Goal: Information Seeking & Learning: Learn about a topic

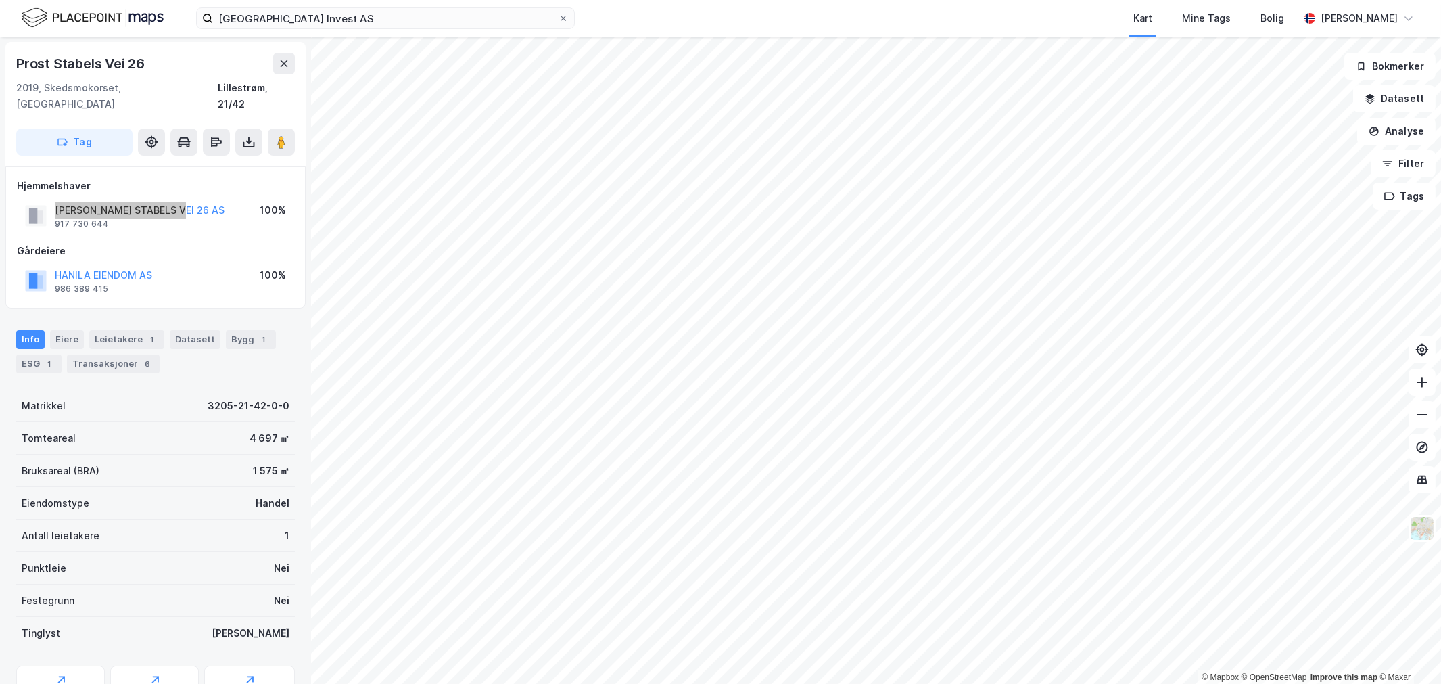
scroll to position [1, 0]
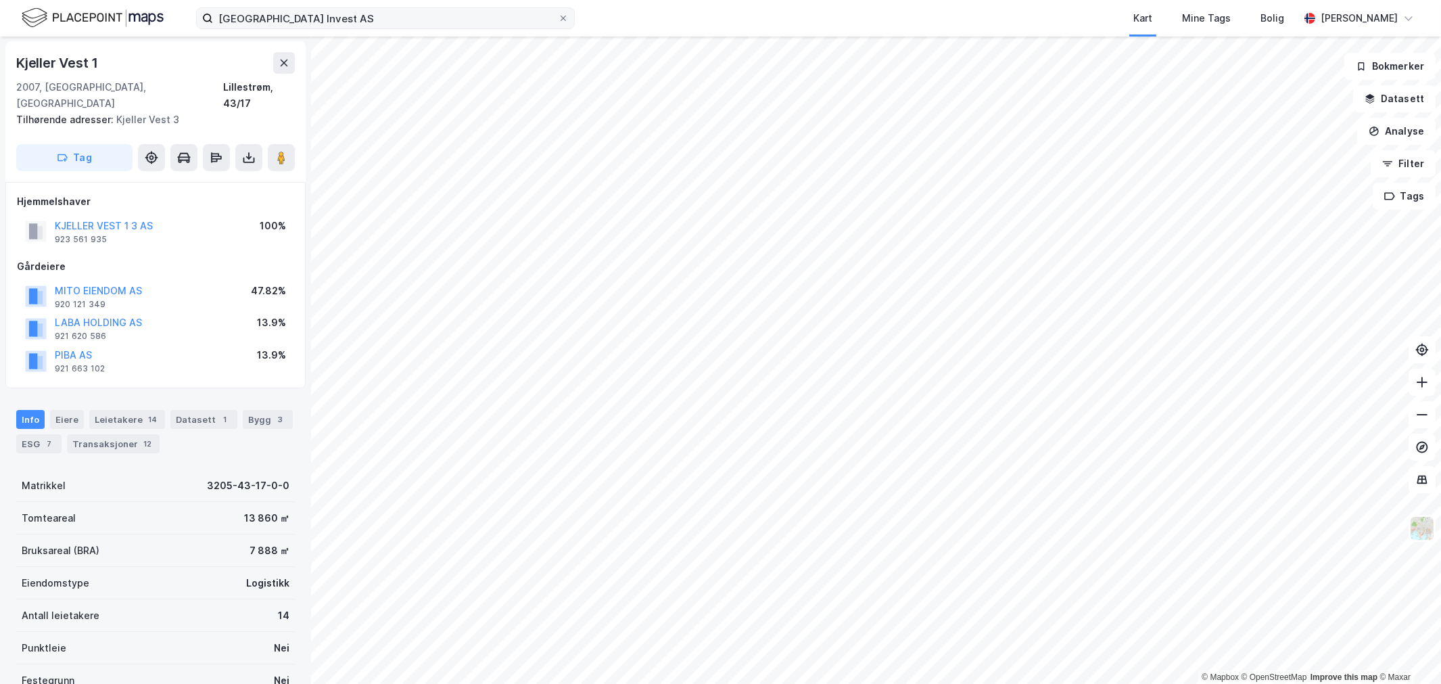
scroll to position [1, 0]
drag, startPoint x: 172, startPoint y: 275, endPoint x: 54, endPoint y: 273, distance: 117.7
click at [49, 280] on div "MITO EIENDOM AS 920 121 349 47.82%" at bounding box center [155, 296] width 277 height 32
click at [115, 435] on div "Transaksjoner 12" at bounding box center [113, 443] width 93 height 19
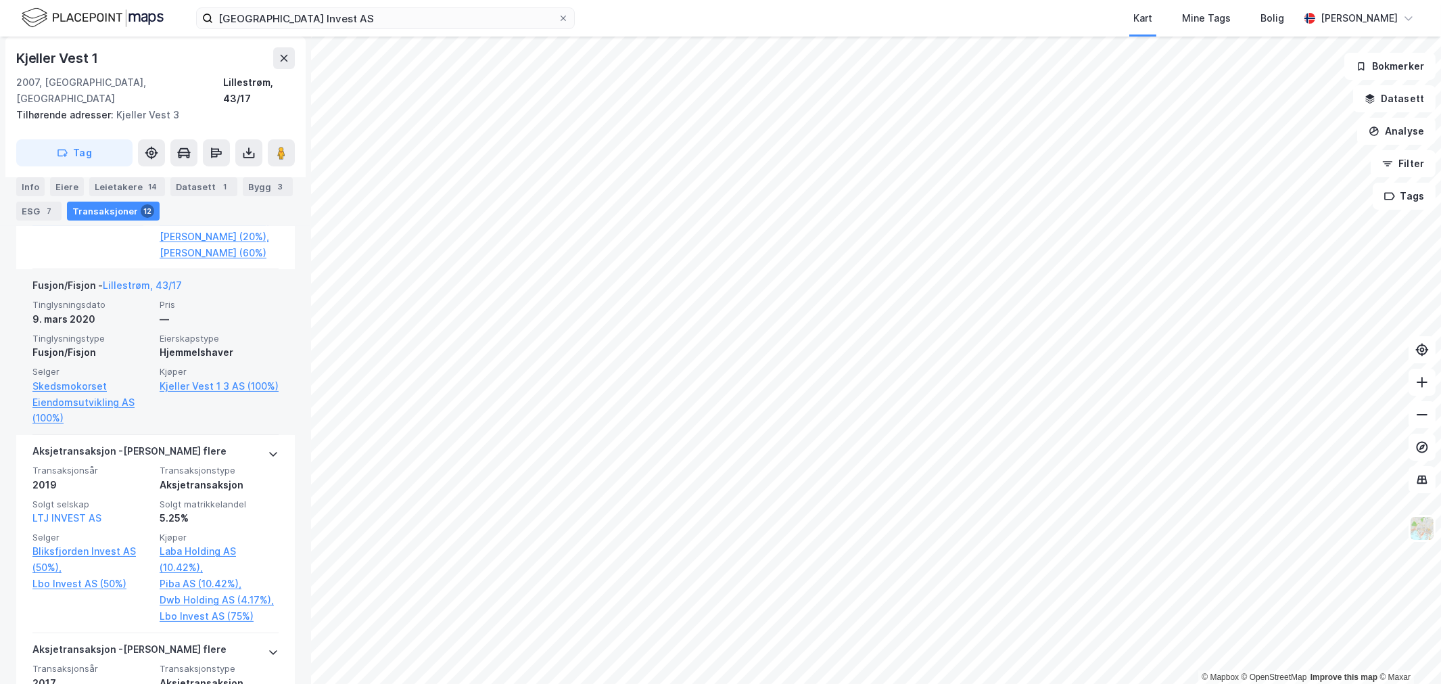
scroll to position [624, 0]
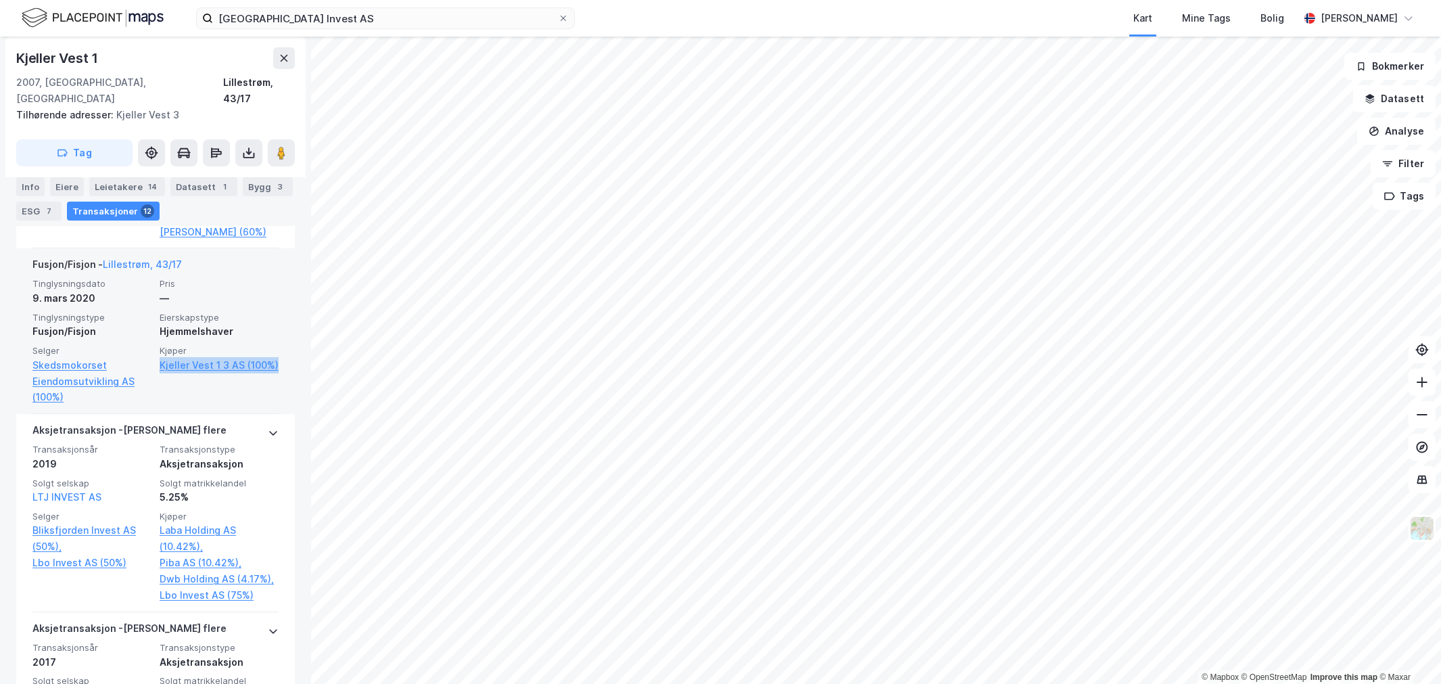
drag, startPoint x: 234, startPoint y: 389, endPoint x: 149, endPoint y: 369, distance: 87.1
click at [149, 369] on div "Tinglysningsdato [DATE] Pris — Tinglysningstype Fusjon/Fisjon Eierskapstype Hje…" at bounding box center [155, 341] width 246 height 127
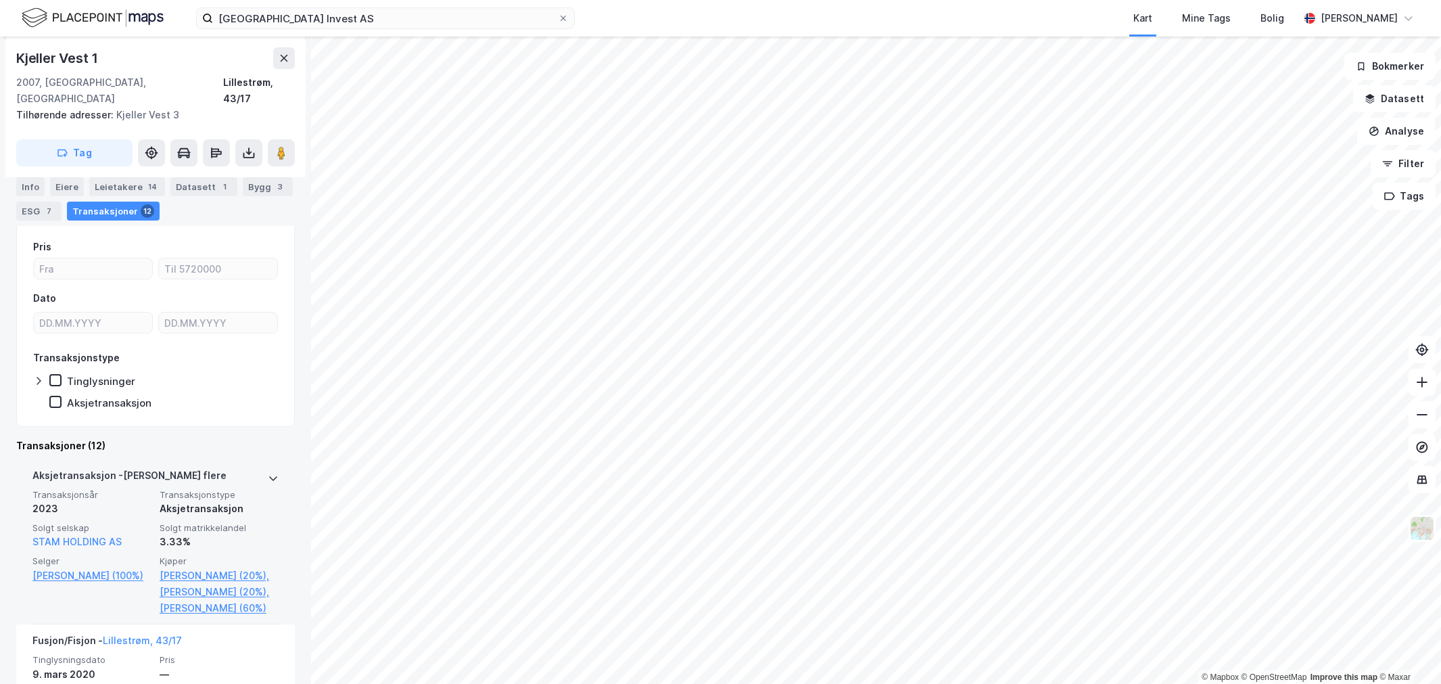
scroll to position [474, 0]
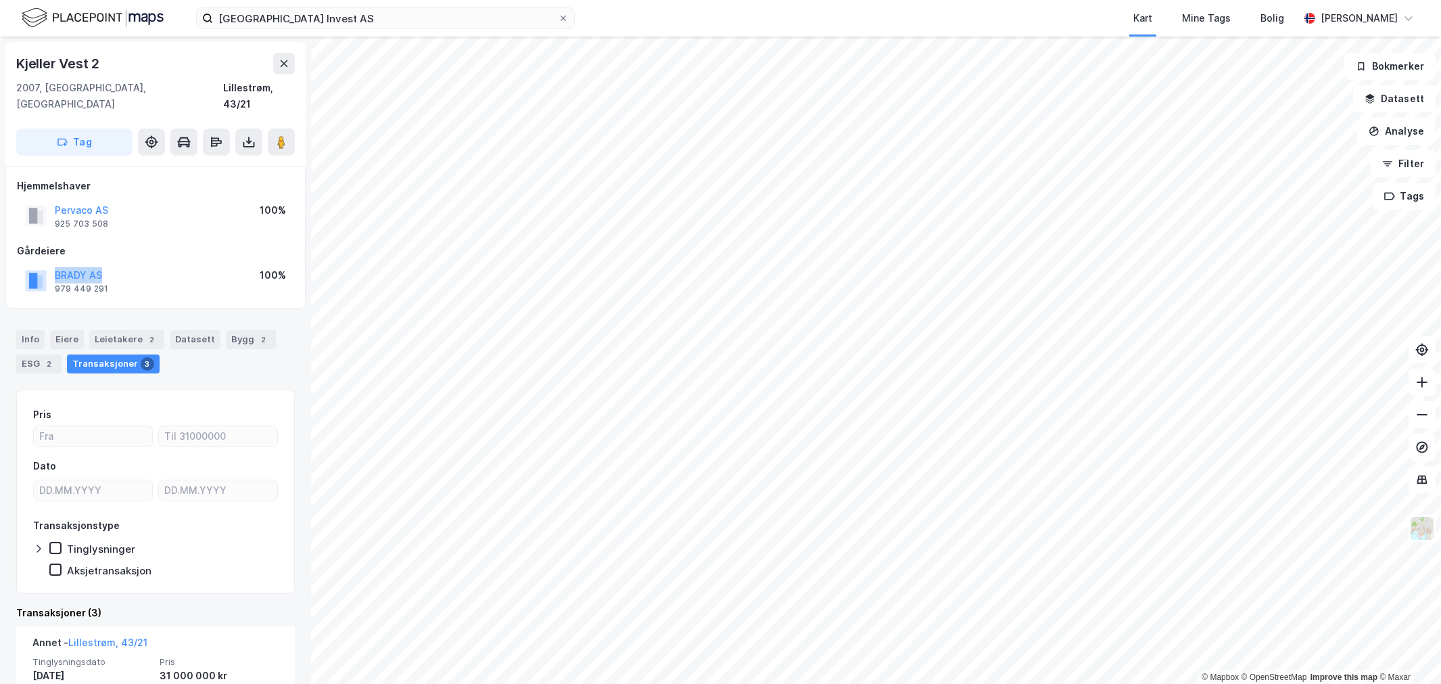
drag, startPoint x: 59, startPoint y: 247, endPoint x: 43, endPoint y: 245, distance: 16.4
click at [43, 245] on div "Gårdeiere [PERSON_NAME] AS 979 449 291 100%" at bounding box center [155, 270] width 277 height 54
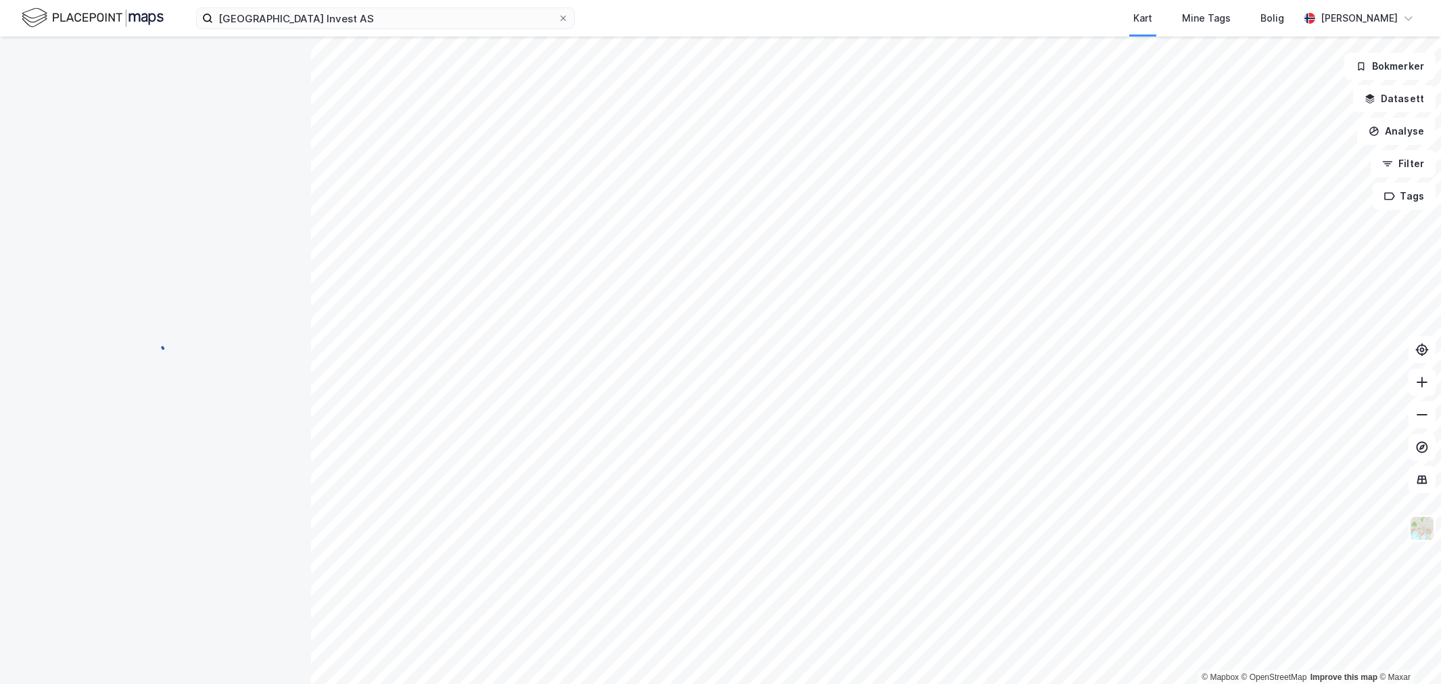
scroll to position [34, 0]
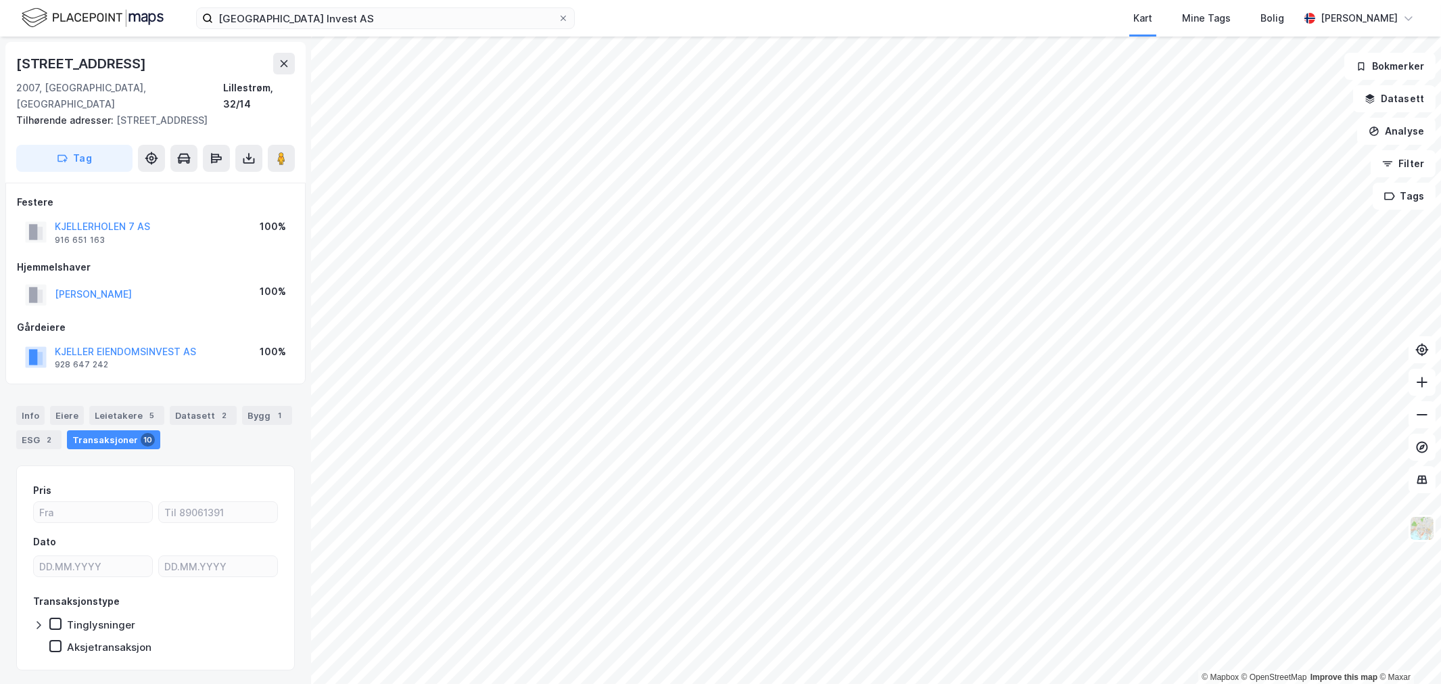
scroll to position [18, 0]
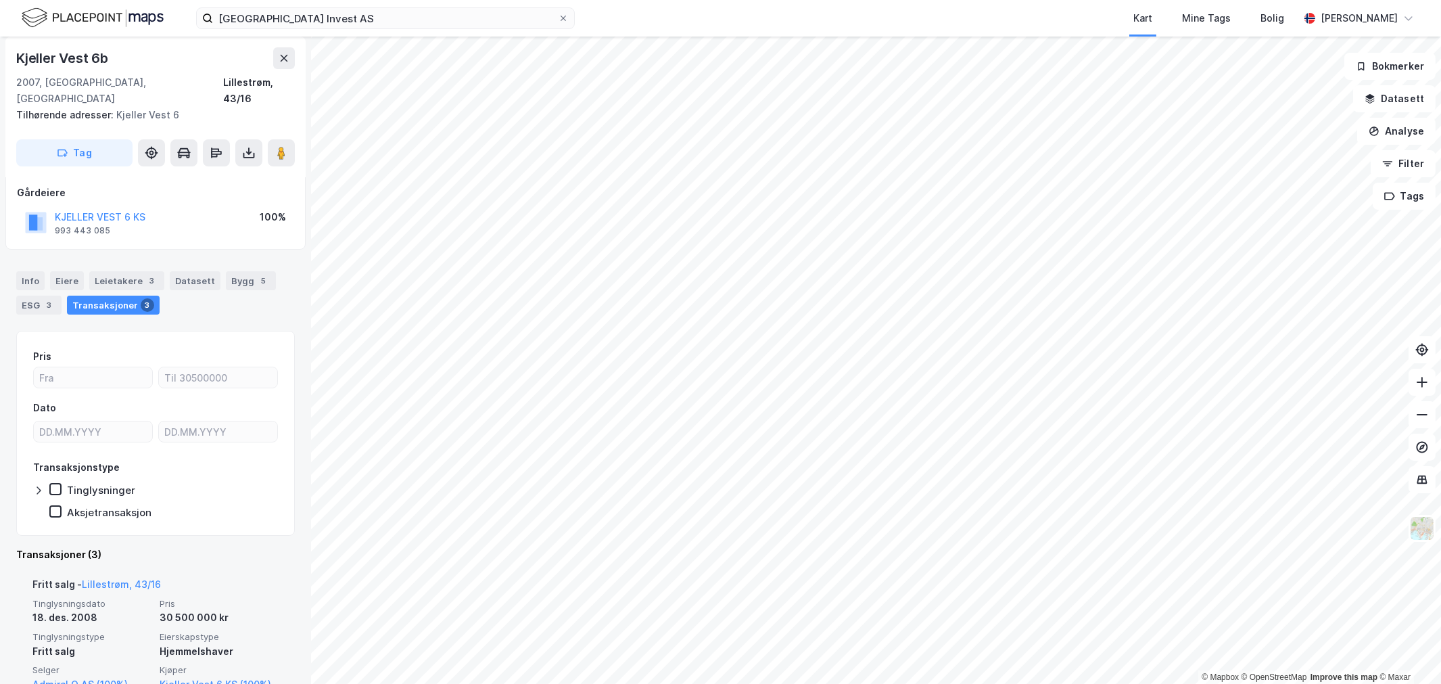
scroll to position [225, 0]
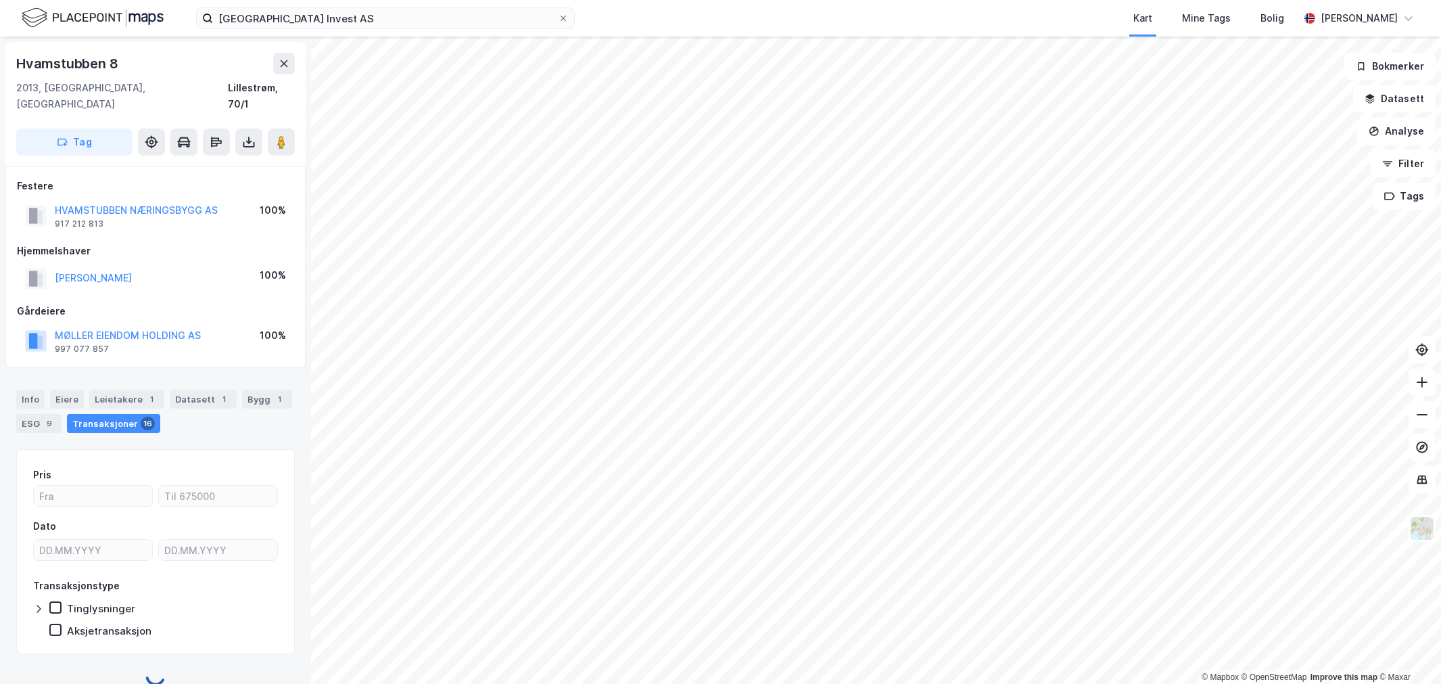
scroll to position [2, 0]
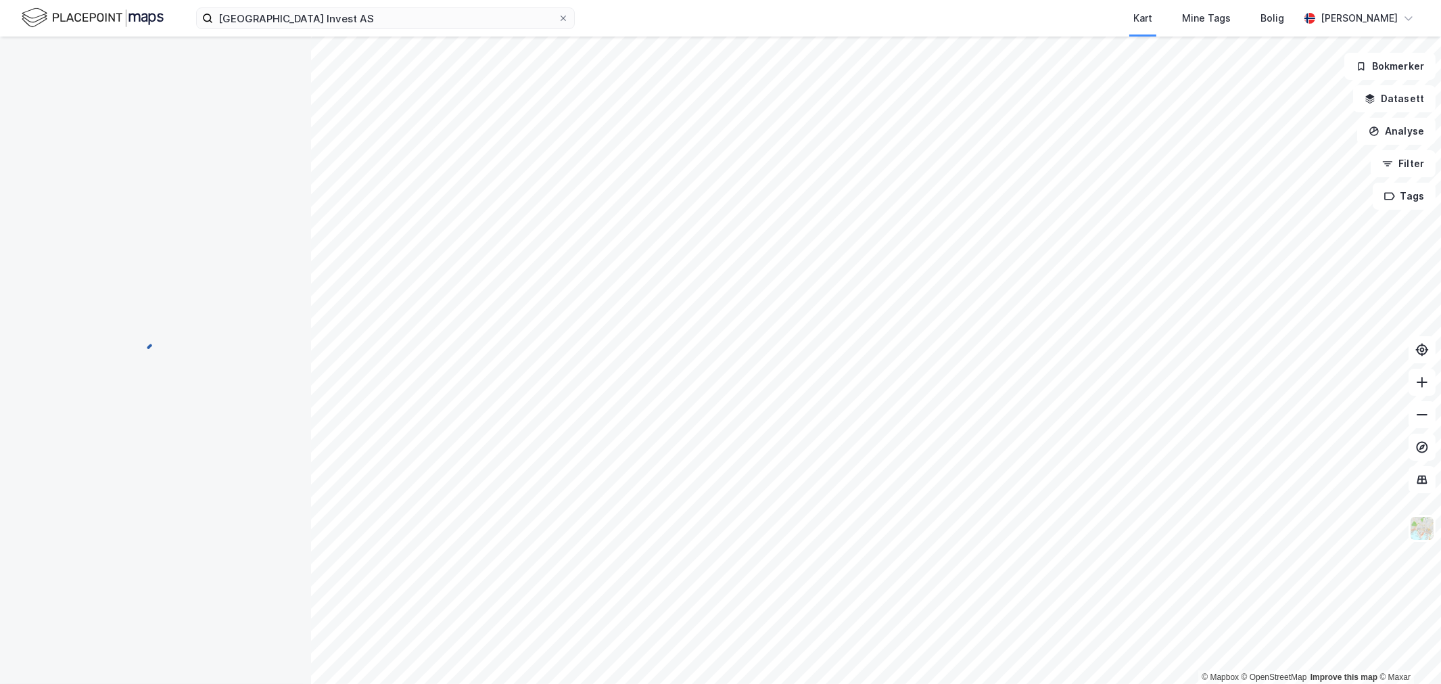
scroll to position [2, 0]
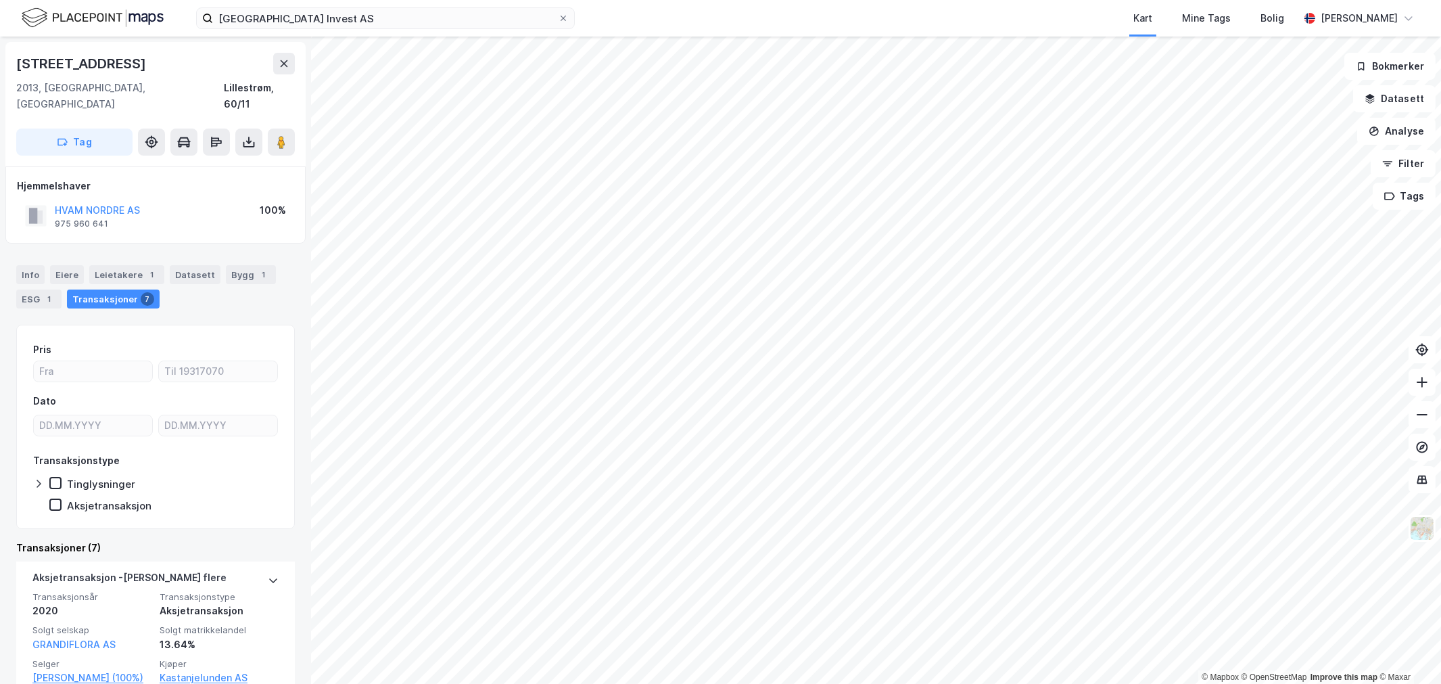
scroll to position [2, 0]
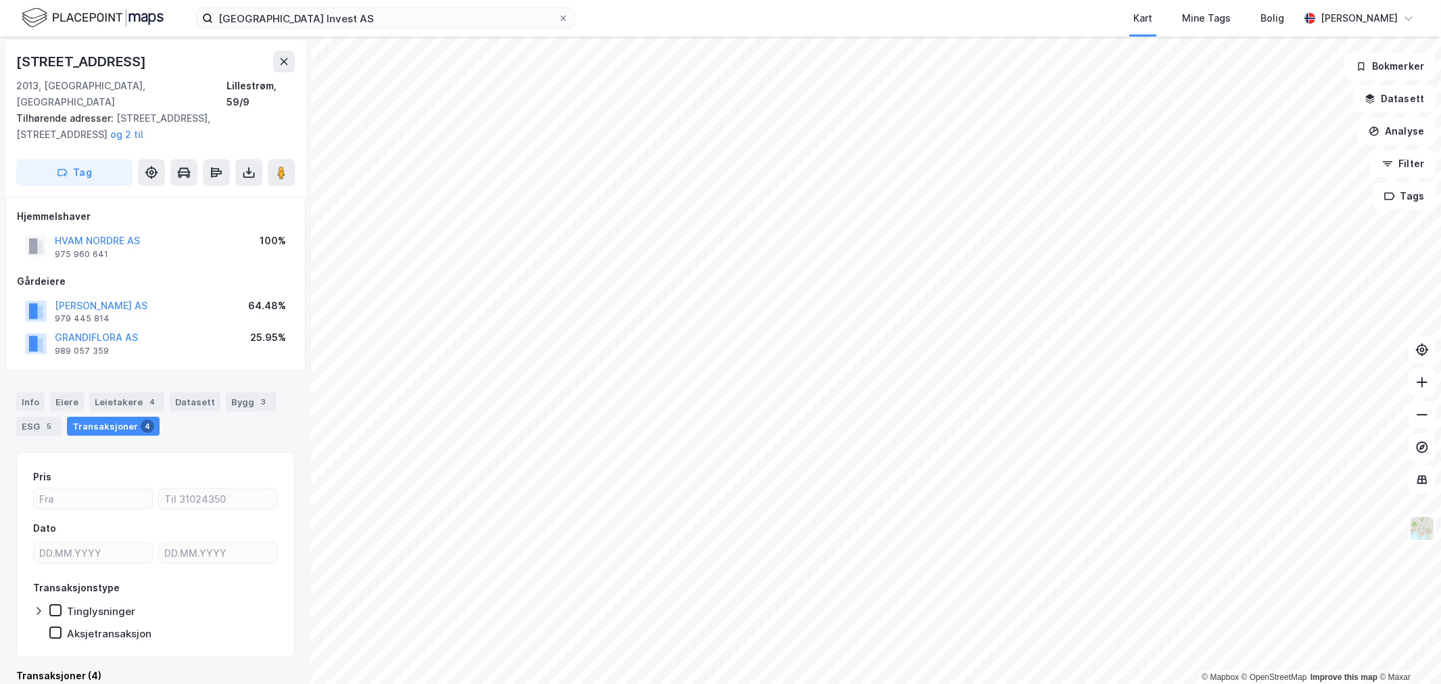
scroll to position [2, 0]
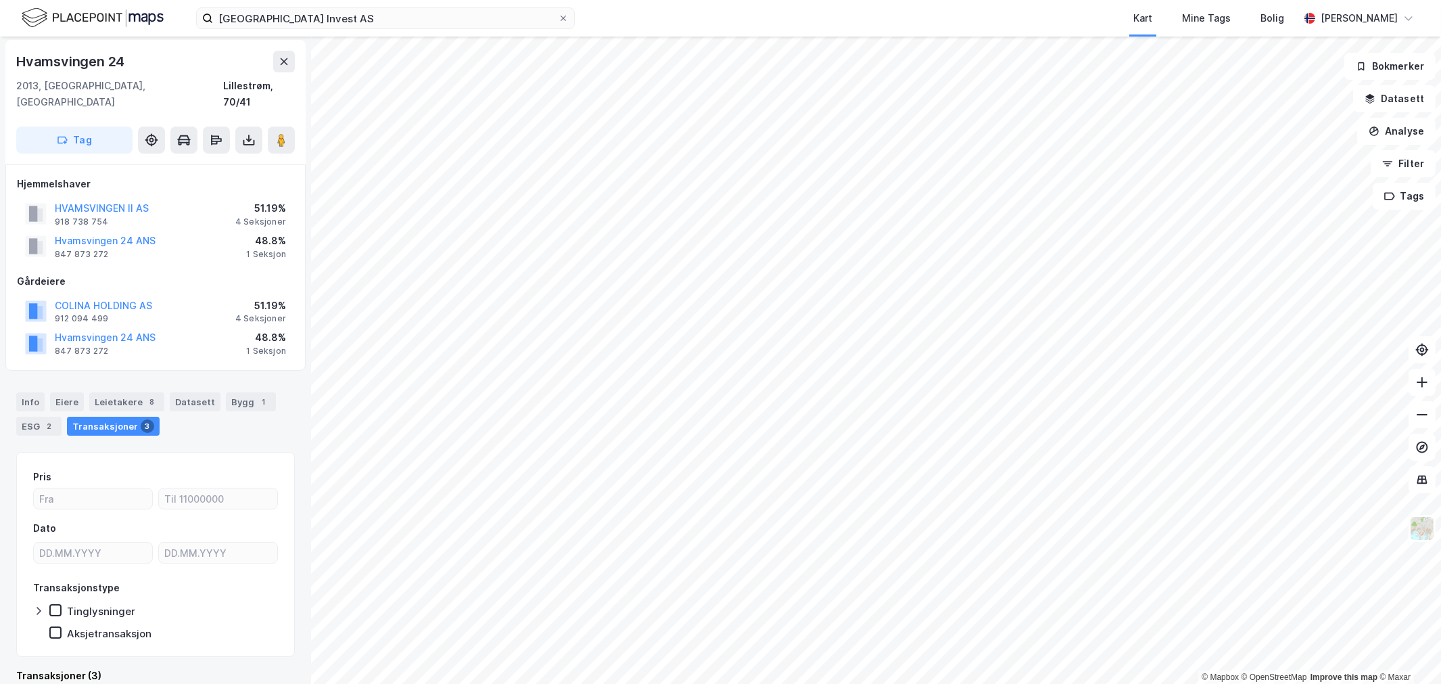
scroll to position [2, 0]
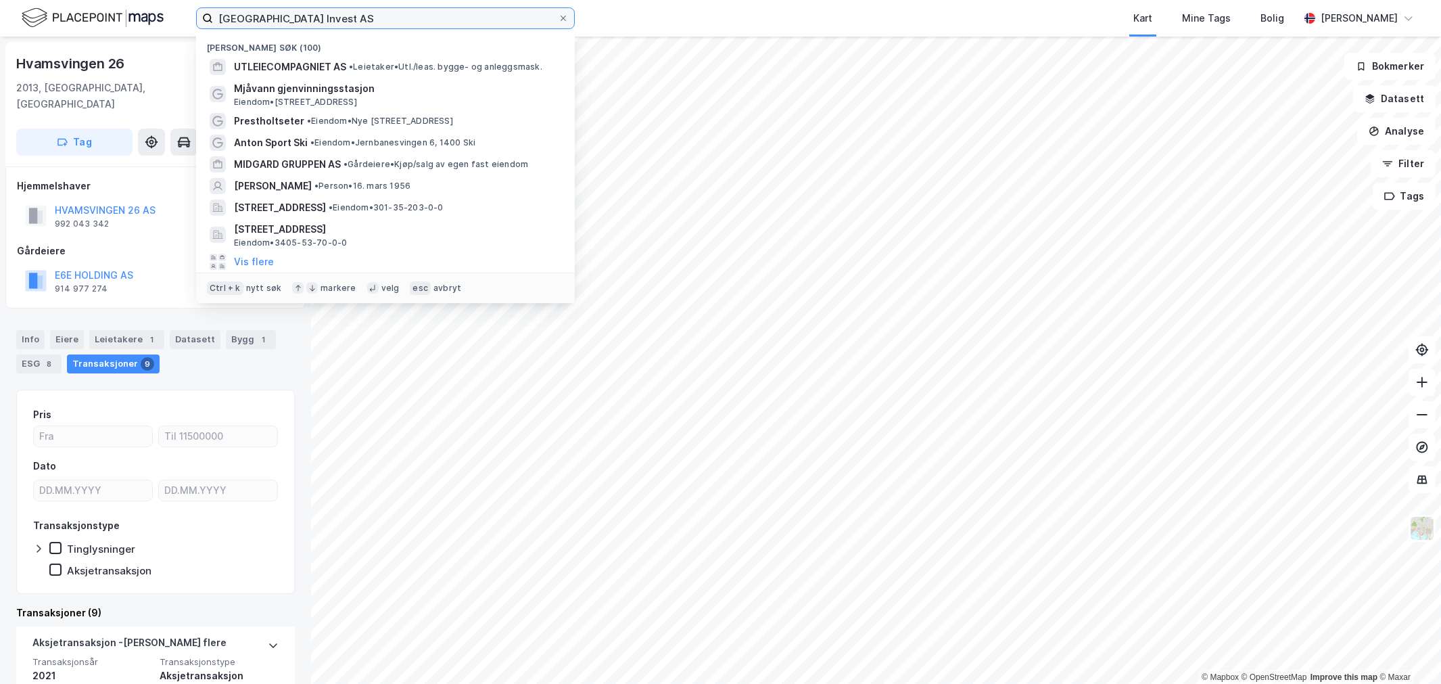
click at [298, 25] on input "[GEOGRAPHIC_DATA] Invest AS" at bounding box center [385, 18] width 345 height 20
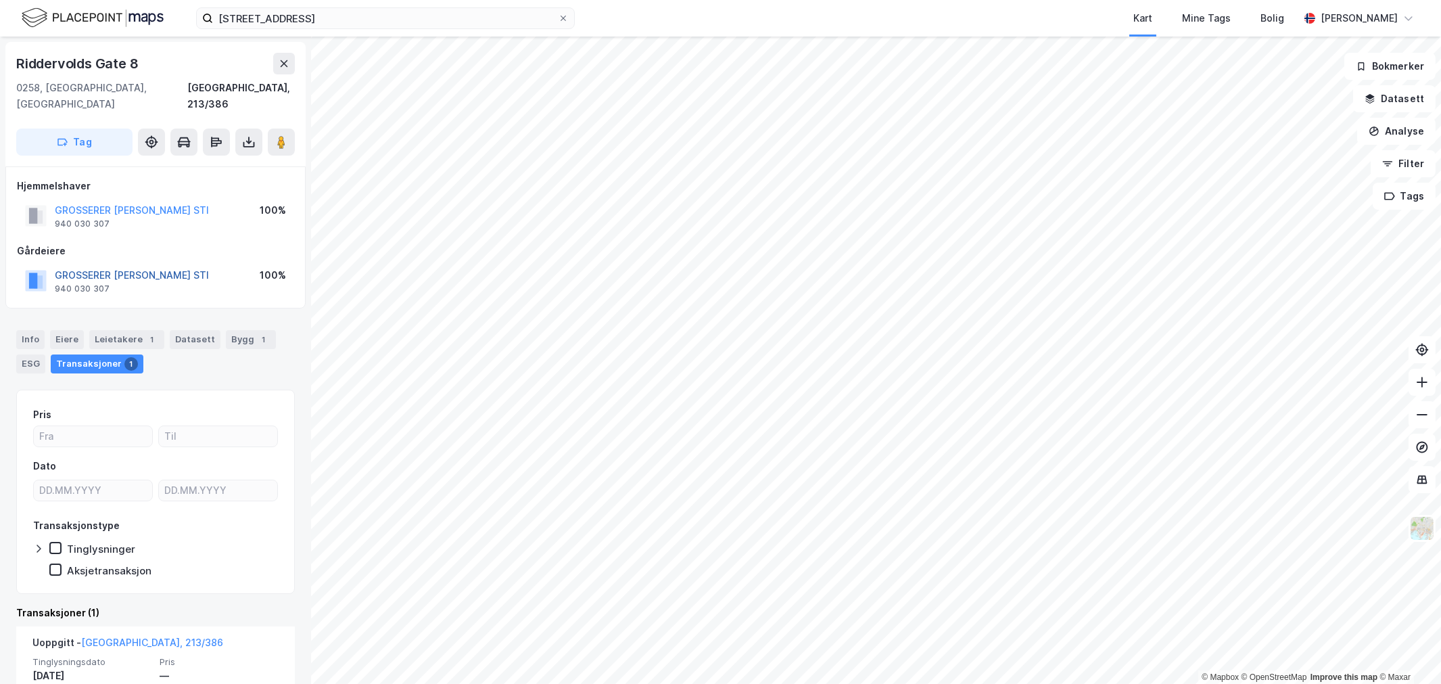
drag, startPoint x: 50, startPoint y: 262, endPoint x: 243, endPoint y: 255, distance: 193.5
click at [209, 267] on div "GROSSERER [PERSON_NAME] STI 940 030 307" at bounding box center [117, 280] width 184 height 27
drag, startPoint x: 211, startPoint y: 252, endPoint x: 204, endPoint y: 254, distance: 7.6
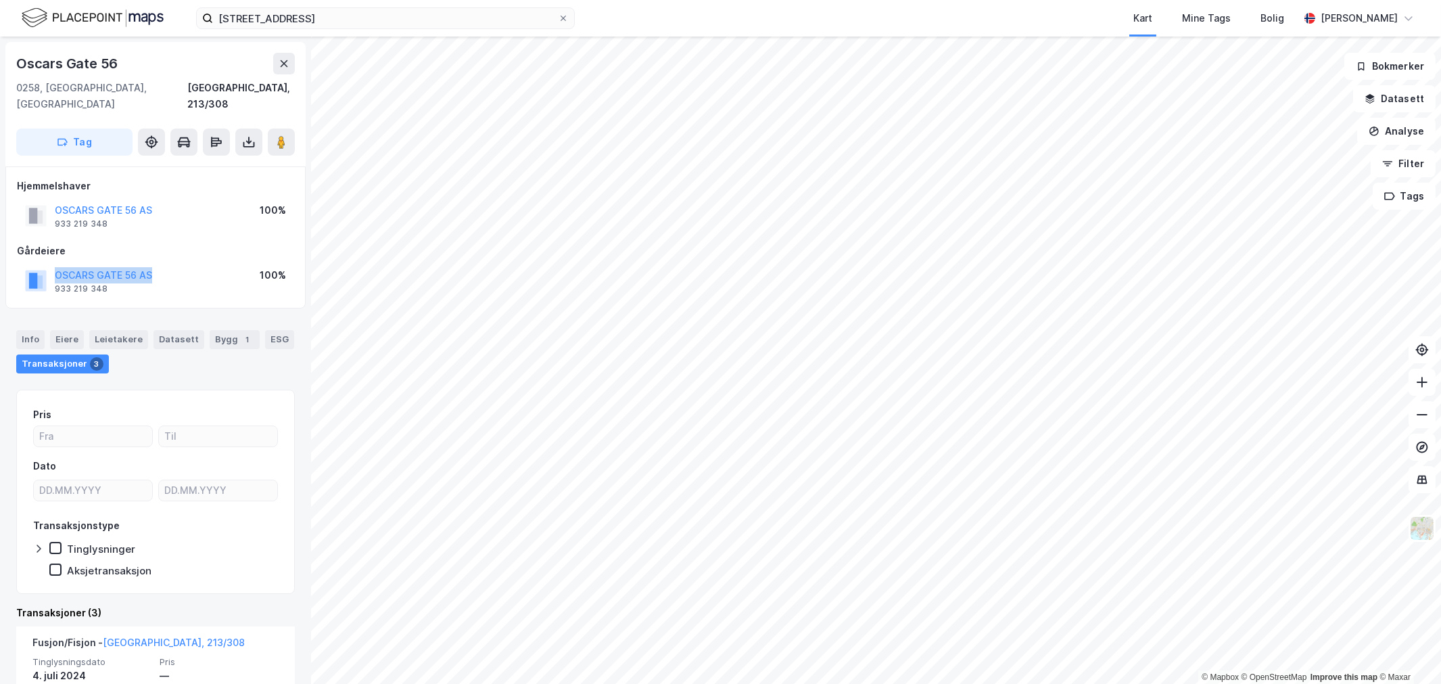
drag, startPoint x: 120, startPoint y: 254, endPoint x: 14, endPoint y: 258, distance: 106.2
click at [11, 258] on div "Hjemmelshaver [STREET_ADDRESS] AS 933 219 348 100% [STREET_ADDRESS] AS 933 219 …" at bounding box center [155, 237] width 300 height 142
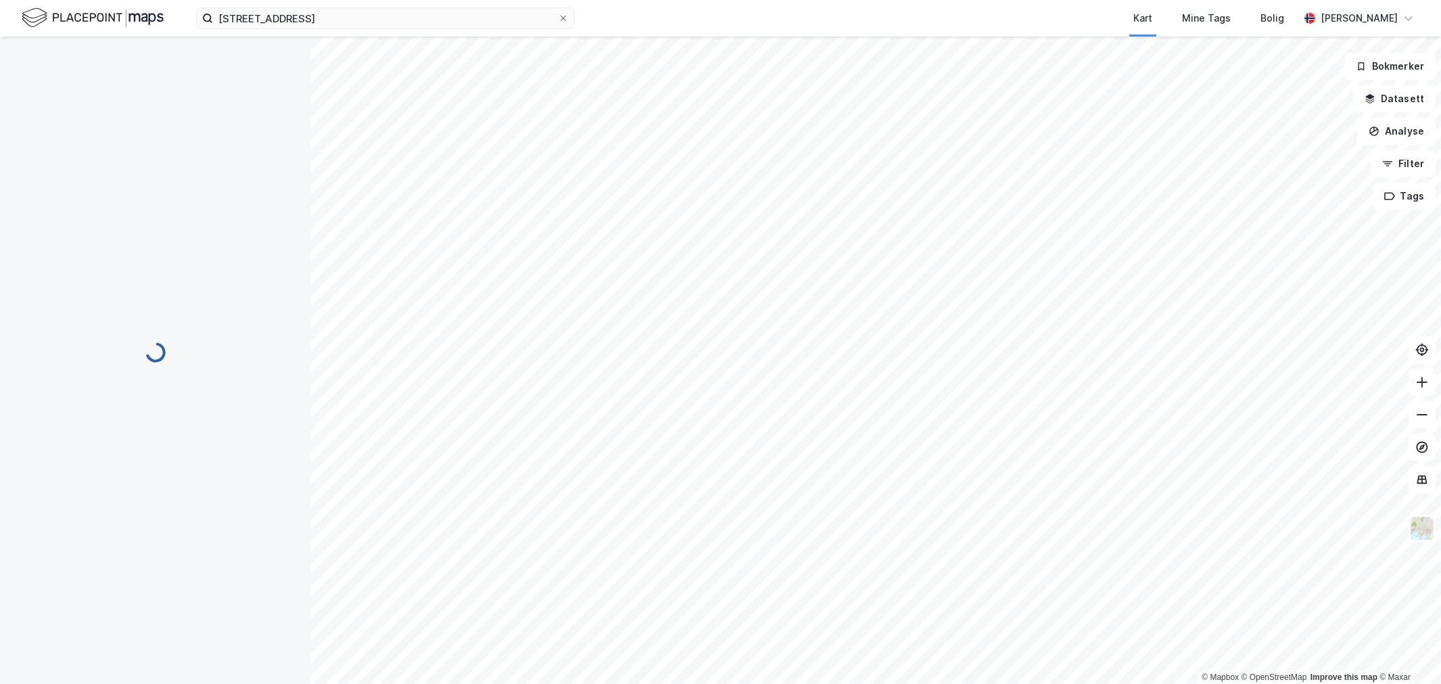
scroll to position [1, 0]
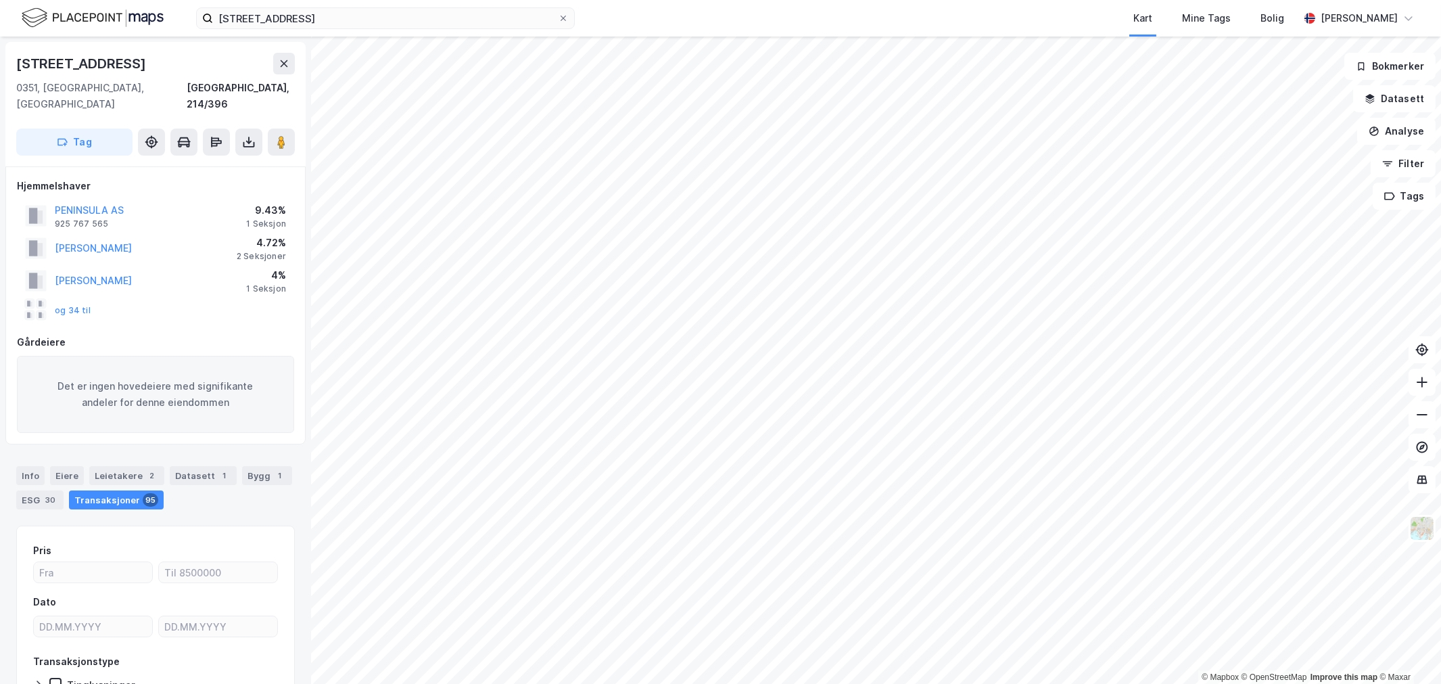
scroll to position [1, 0]
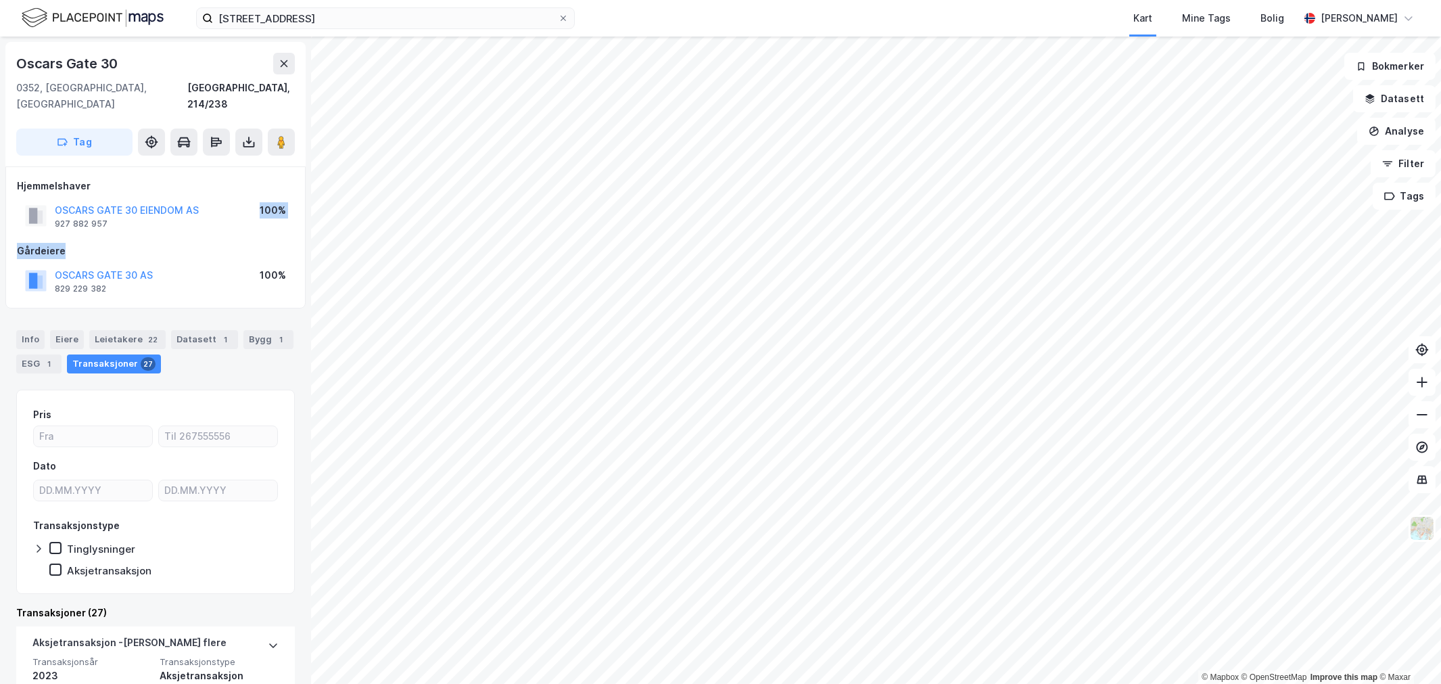
drag, startPoint x: 192, startPoint y: 206, endPoint x: 214, endPoint y: 228, distance: 30.6
click at [214, 228] on div "[GEOGRAPHIC_DATA][STREET_ADDRESS] EIENDOM AS 927 882 957 100% Gårdeiere [GEOGRA…" at bounding box center [155, 237] width 277 height 119
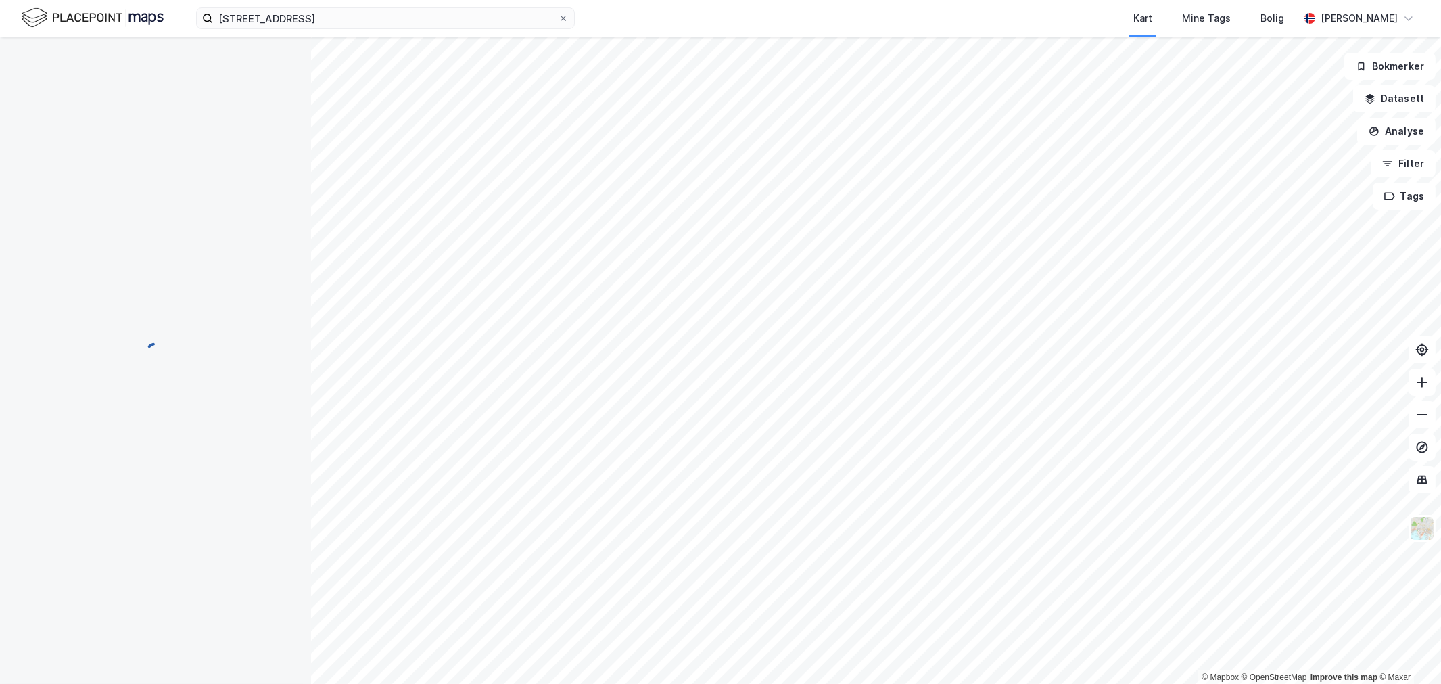
scroll to position [1, 0]
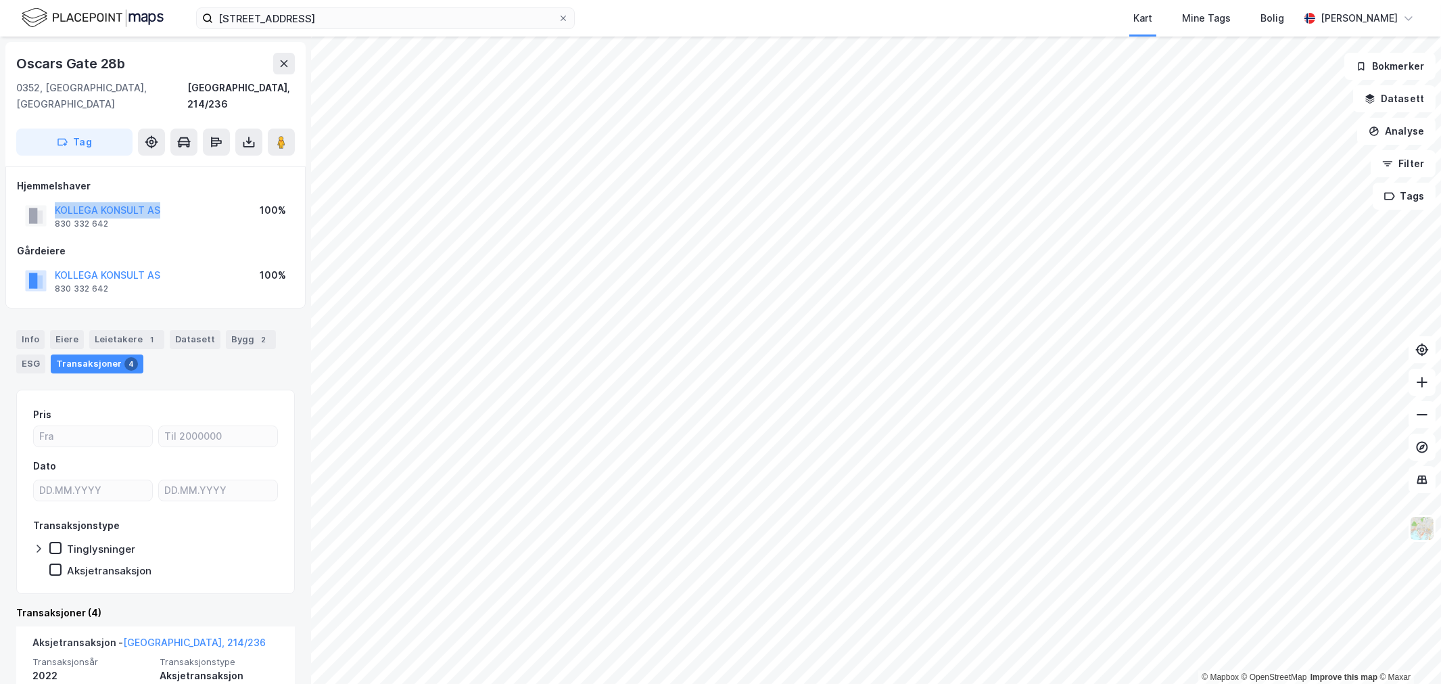
drag, startPoint x: 197, startPoint y: 194, endPoint x: 57, endPoint y: 186, distance: 139.5
click at [43, 199] on div "KOLLEGA KONSULT AS 830 332 642 100%" at bounding box center [155, 215] width 277 height 32
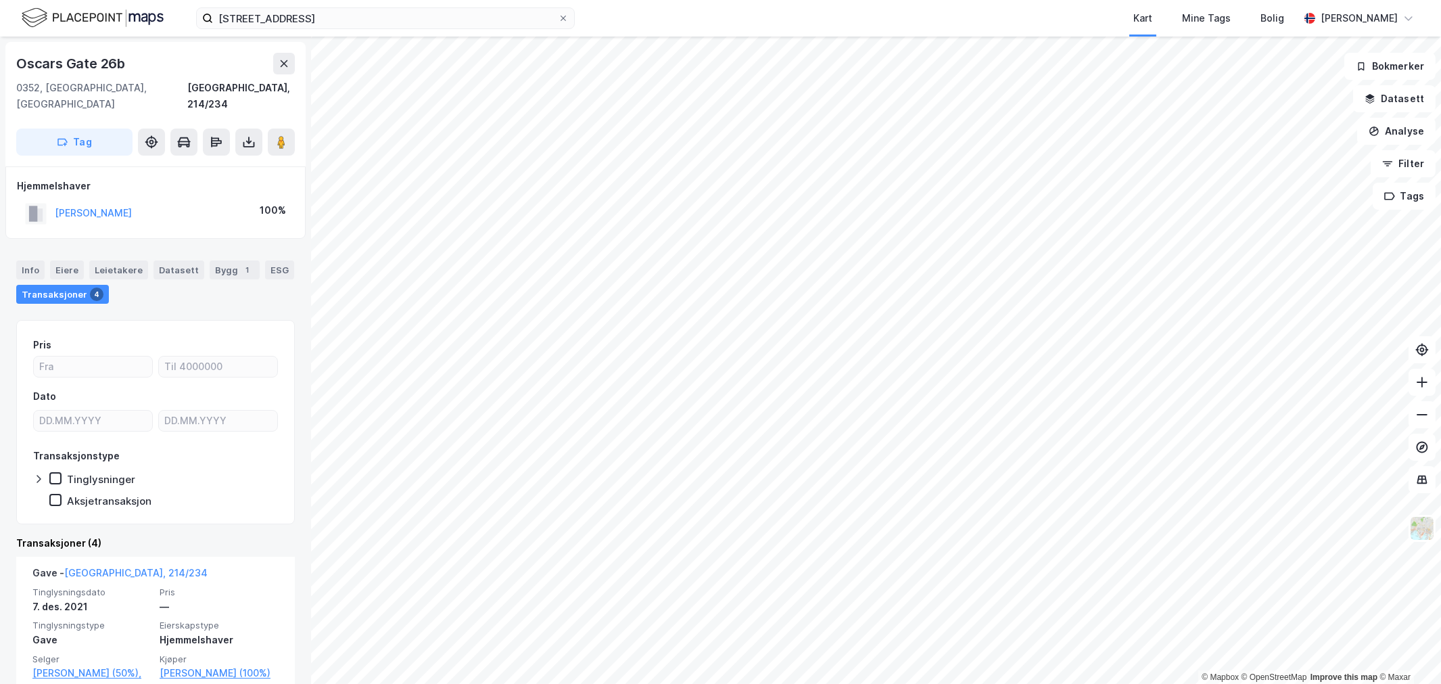
drag, startPoint x: 140, startPoint y: 199, endPoint x: 213, endPoint y: 206, distance: 73.3
click at [213, 206] on div "[PERSON_NAME] 100%" at bounding box center [155, 213] width 277 height 28
drag, startPoint x: 198, startPoint y: 202, endPoint x: 38, endPoint y: 202, distance: 160.3
click at [38, 202] on div "[PERSON_NAME] 100%" at bounding box center [155, 213] width 277 height 28
click at [0, 0] on button "[PERSON_NAME]" at bounding box center [0, 0] width 0 height 0
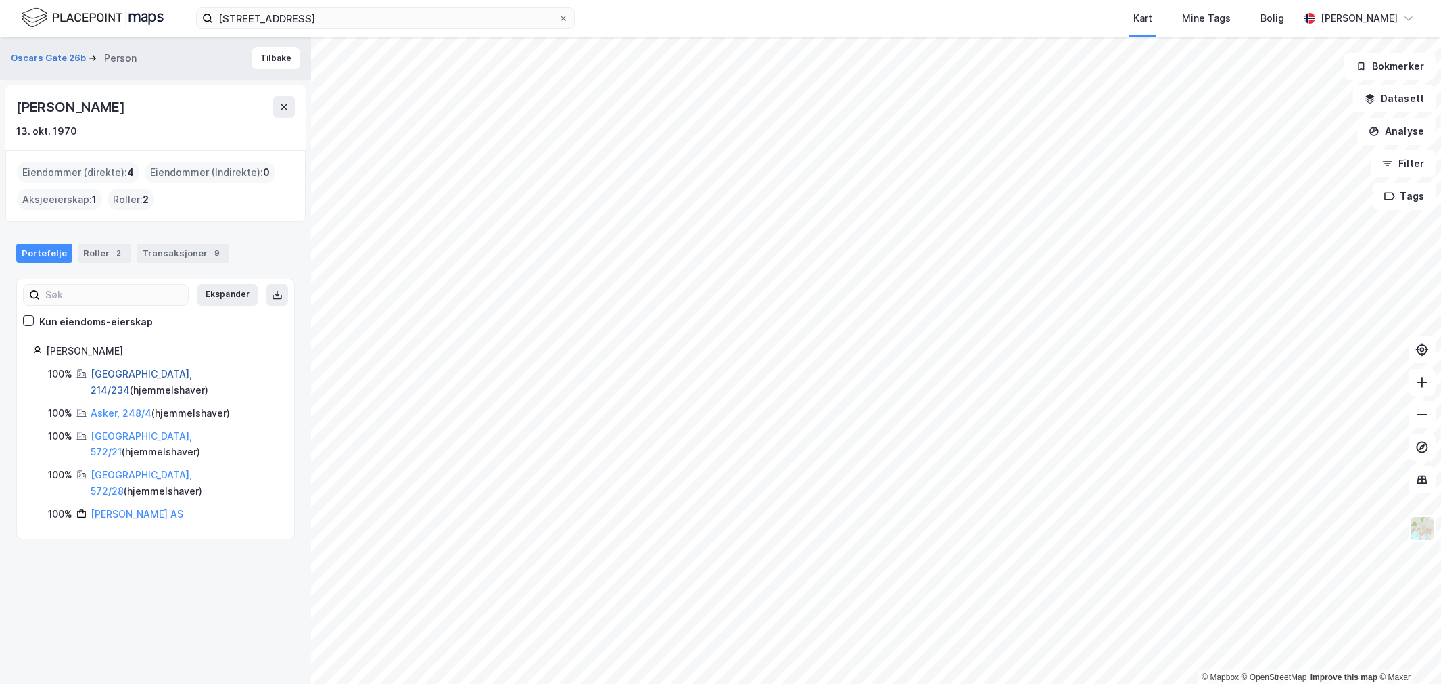
click at [99, 373] on link "[GEOGRAPHIC_DATA], 214/234" at bounding box center [141, 382] width 101 height 28
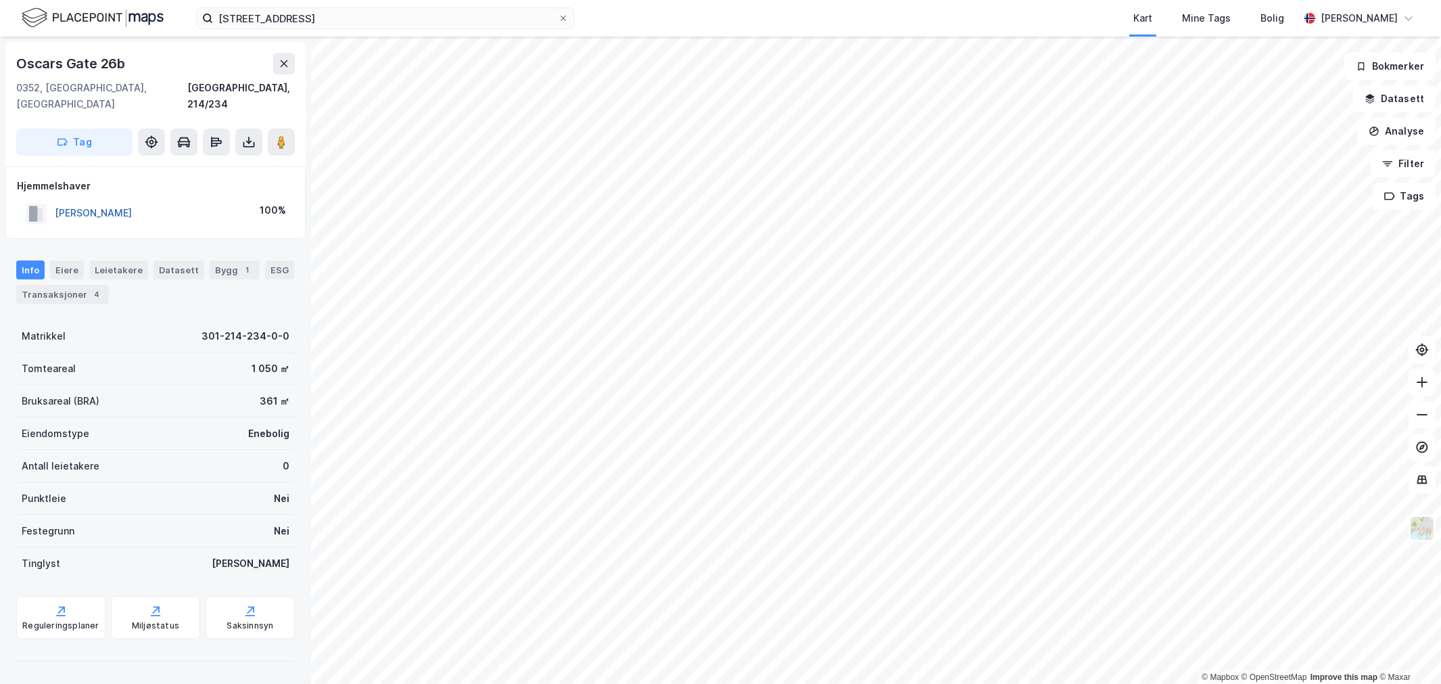
click at [0, 0] on button "[PERSON_NAME]" at bounding box center [0, 0] width 0 height 0
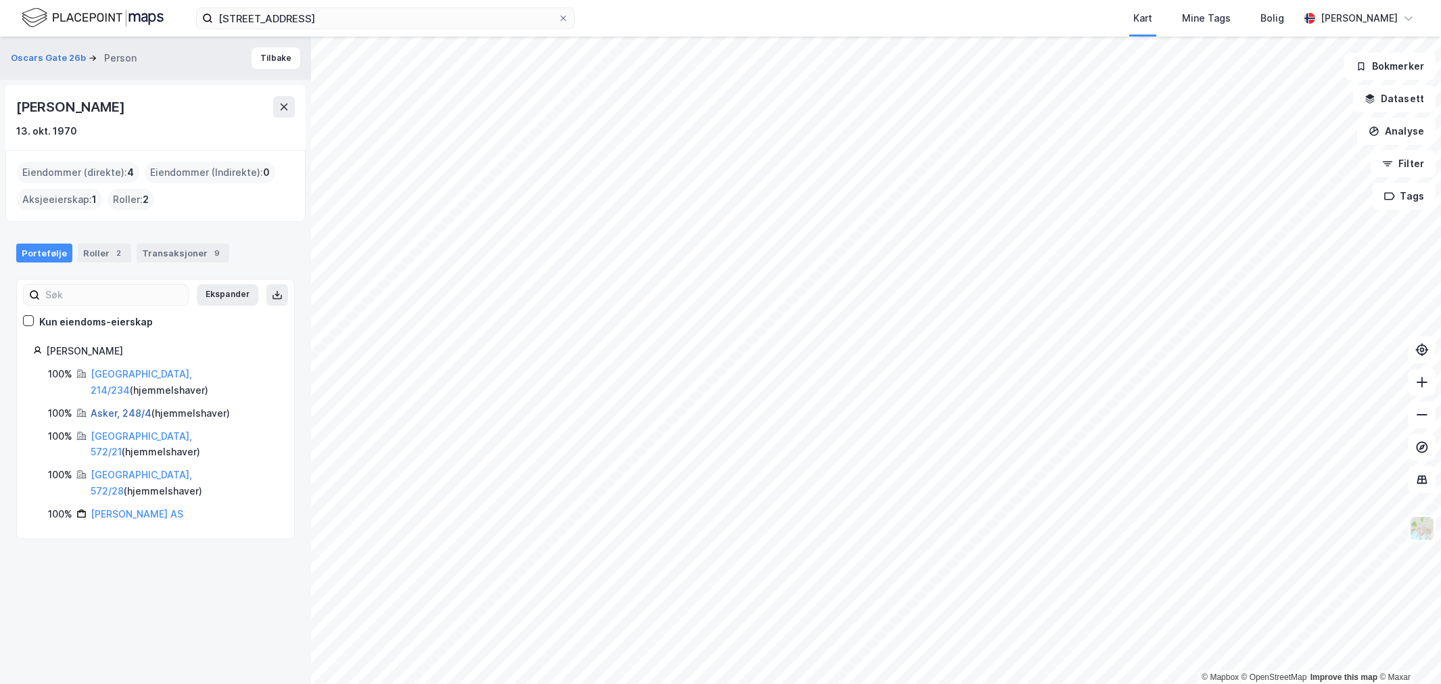
click at [139, 407] on link "Asker, 248/4" at bounding box center [121, 412] width 61 height 11
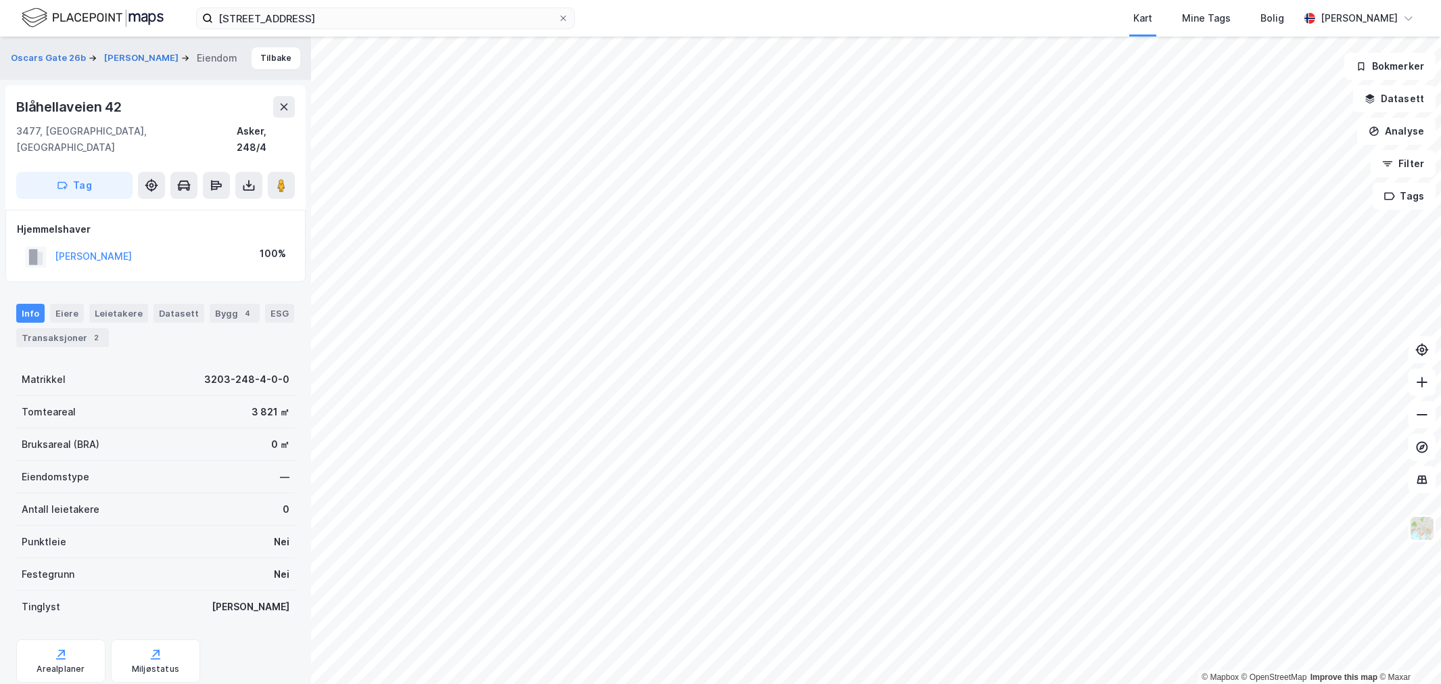
scroll to position [1, 0]
click at [0, 0] on button "[PERSON_NAME]" at bounding box center [0, 0] width 0 height 0
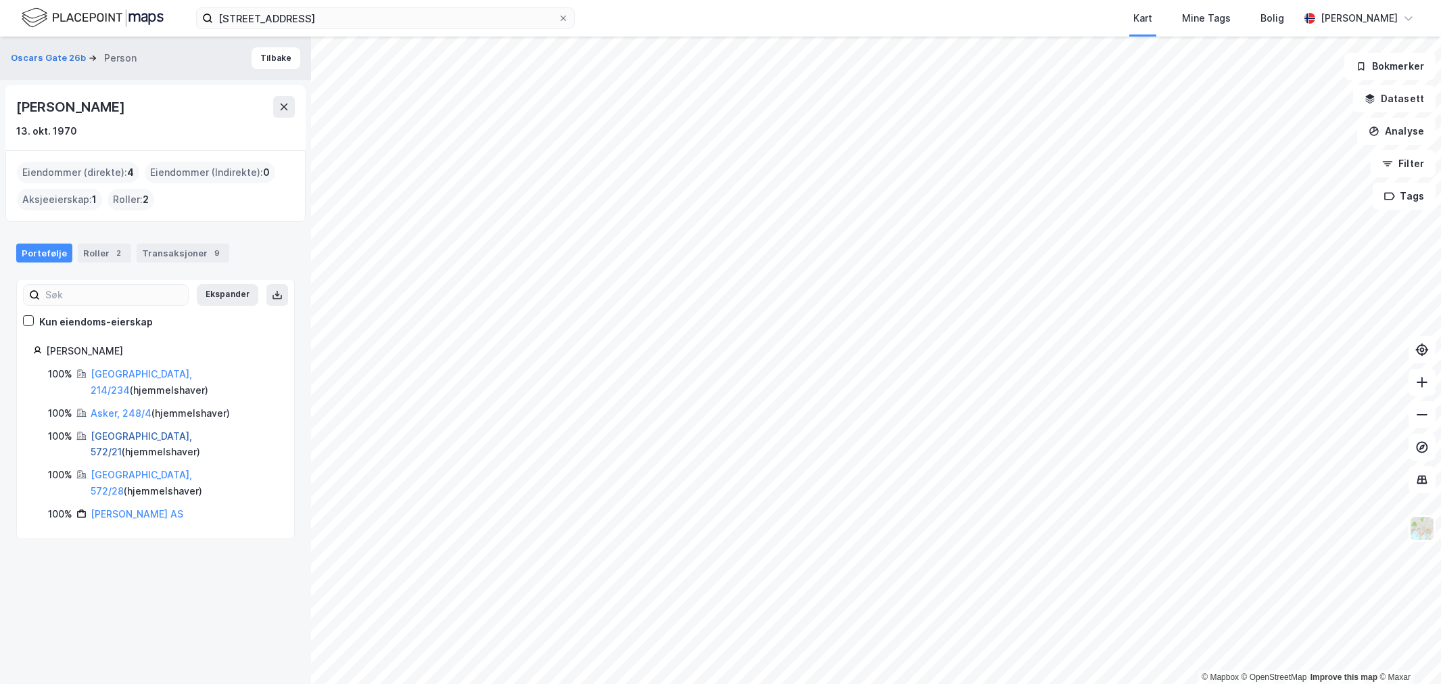
click at [122, 430] on link "[GEOGRAPHIC_DATA], 572/21" at bounding box center [141, 444] width 101 height 28
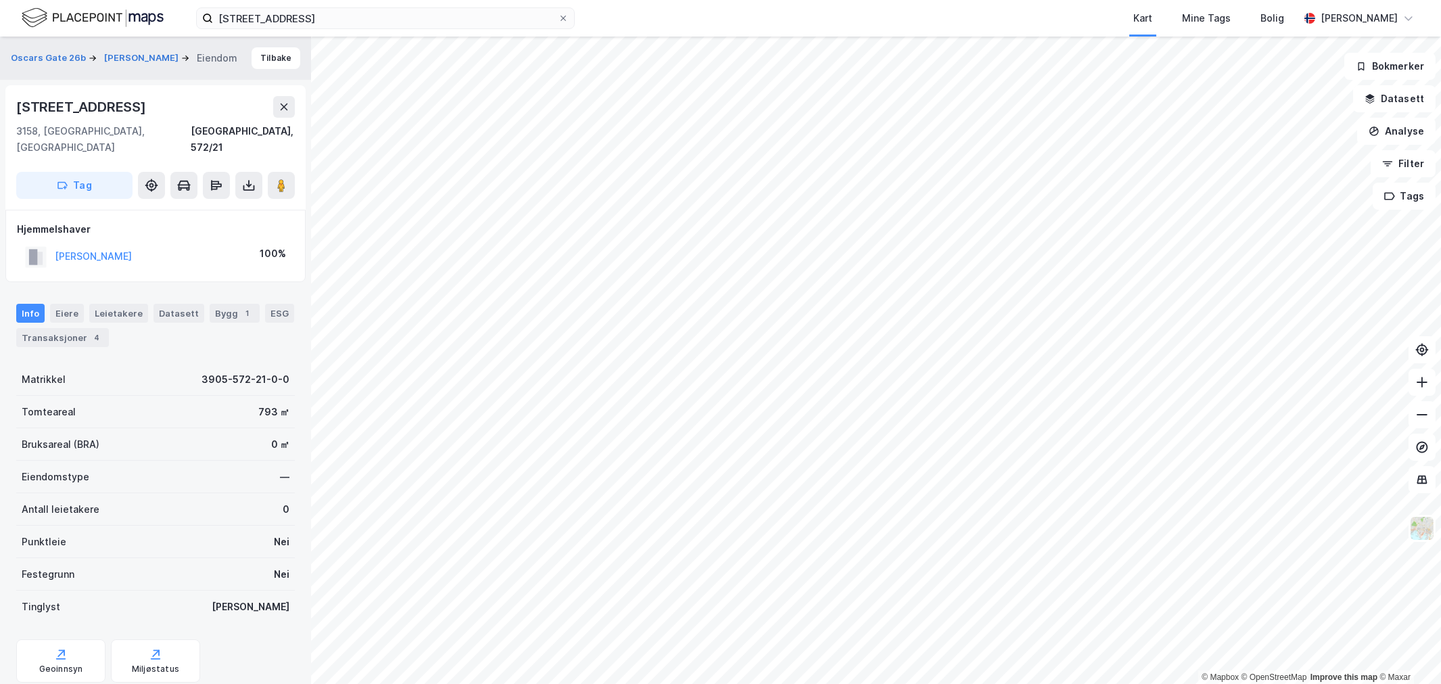
scroll to position [1, 0]
click at [132, 51] on button "[PERSON_NAME]" at bounding box center [142, 58] width 77 height 14
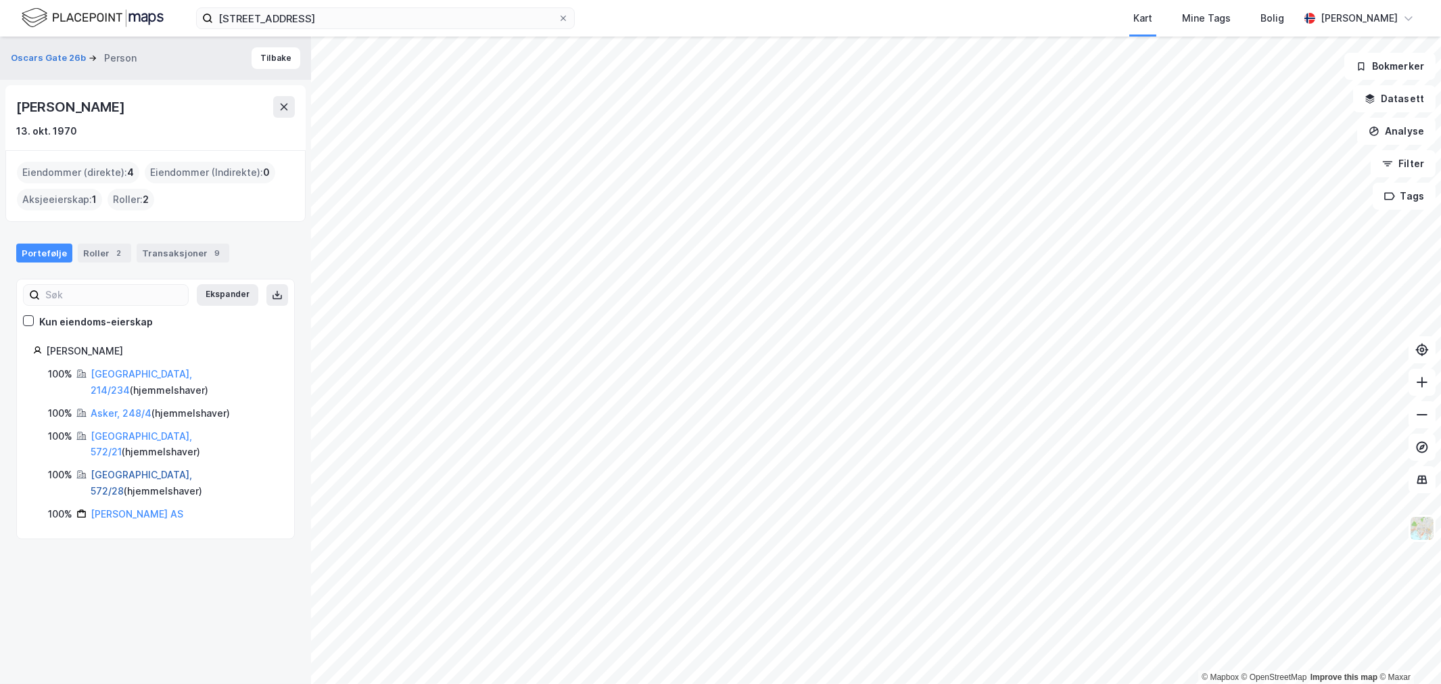
click at [138, 469] on link "[GEOGRAPHIC_DATA], 572/28" at bounding box center [141, 483] width 101 height 28
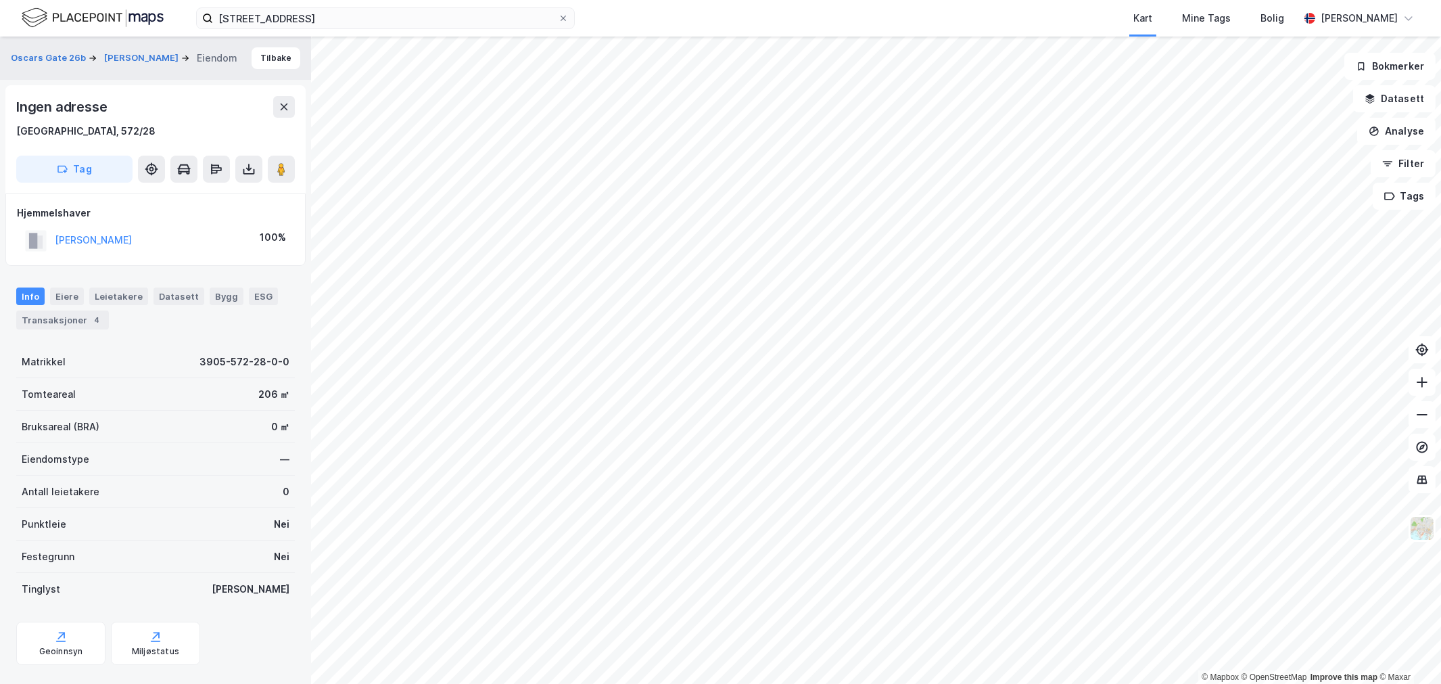
scroll to position [1, 0]
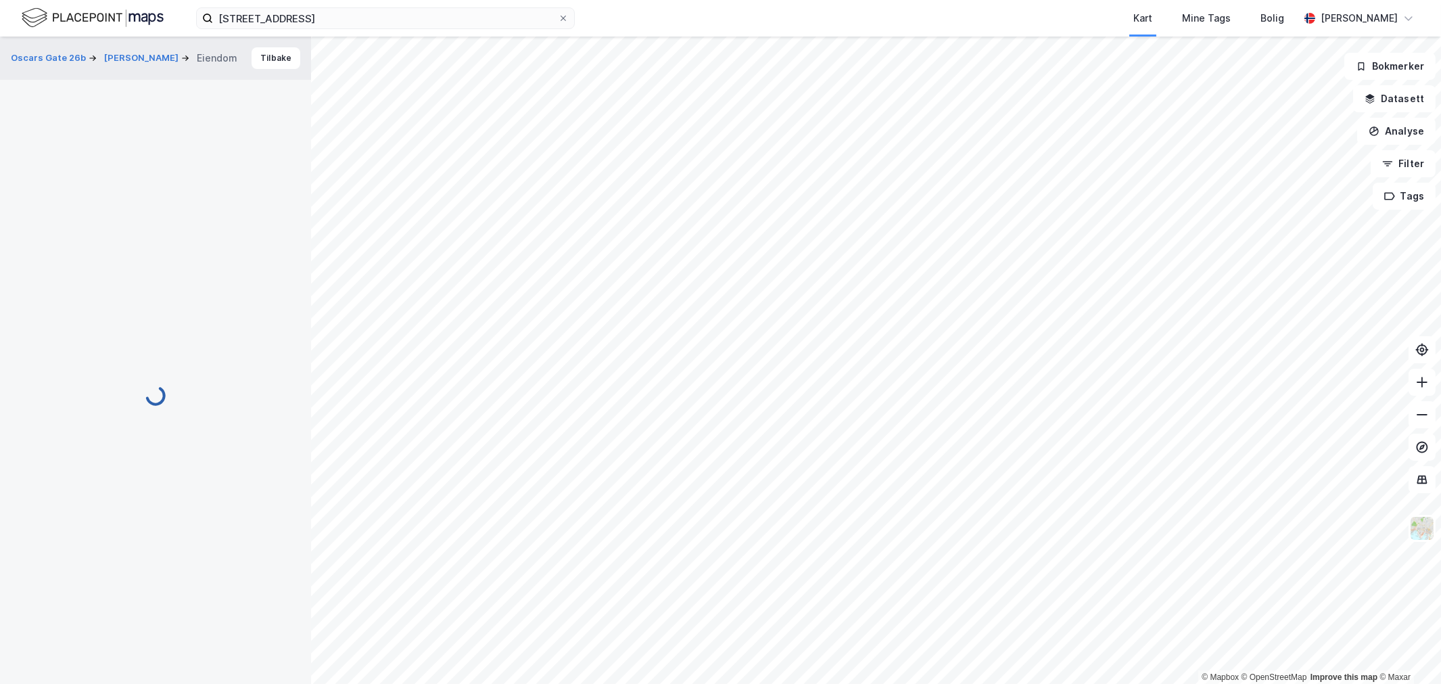
scroll to position [1, 0]
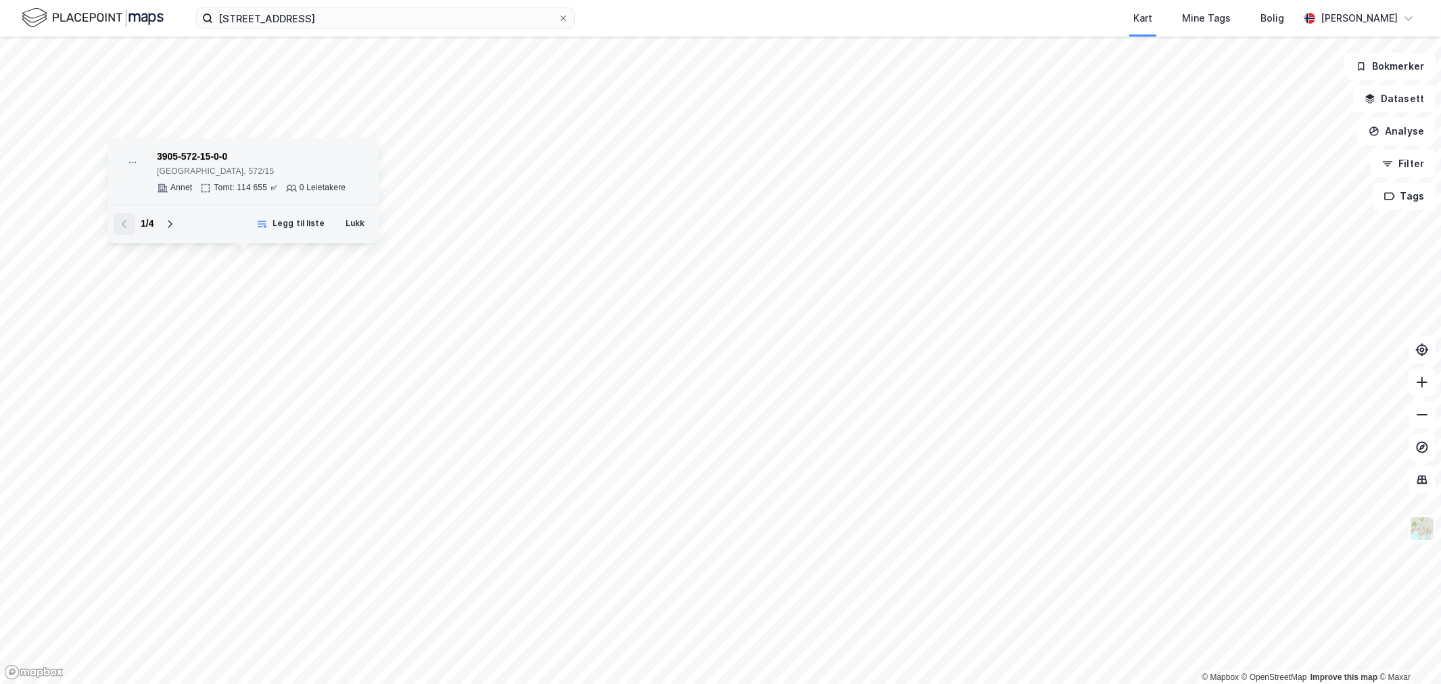
click at [261, 191] on div "Tomt: 114 655 ㎡" at bounding box center [246, 188] width 64 height 11
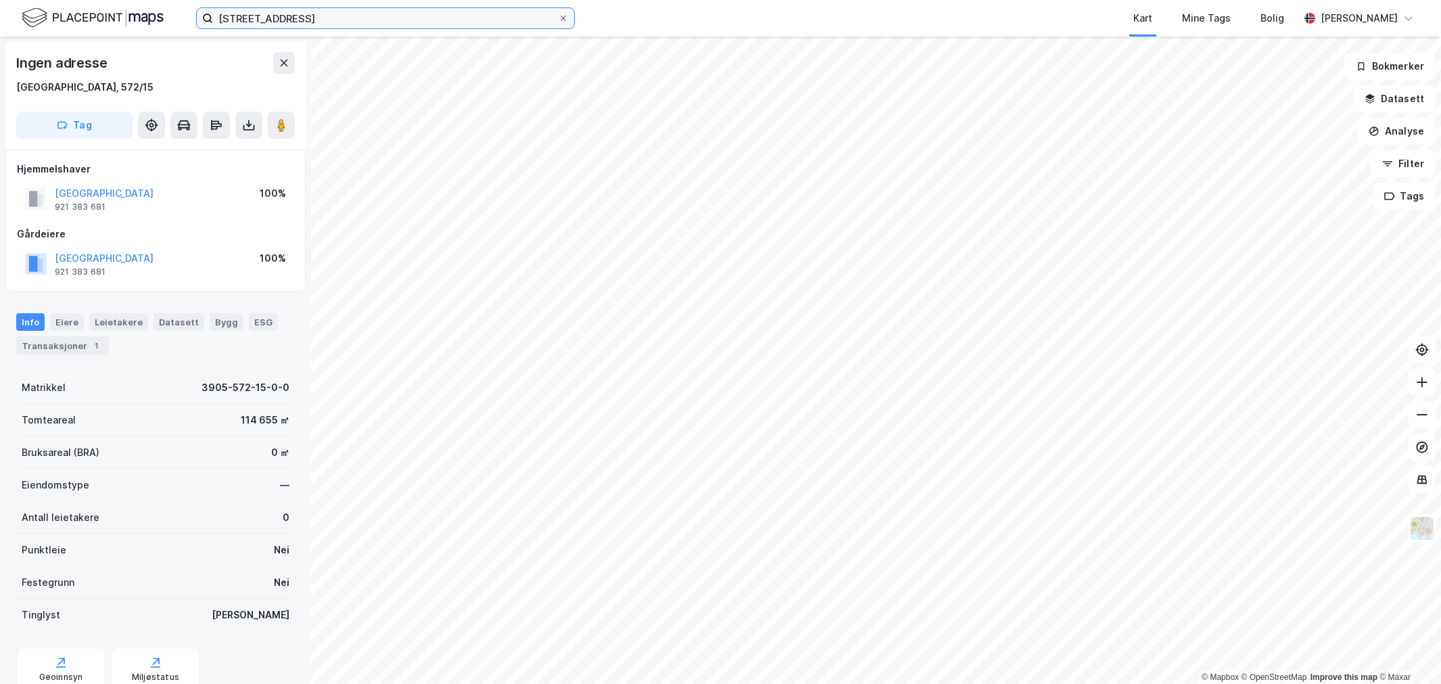
click at [308, 18] on input "[STREET_ADDRESS]" at bounding box center [385, 18] width 345 height 20
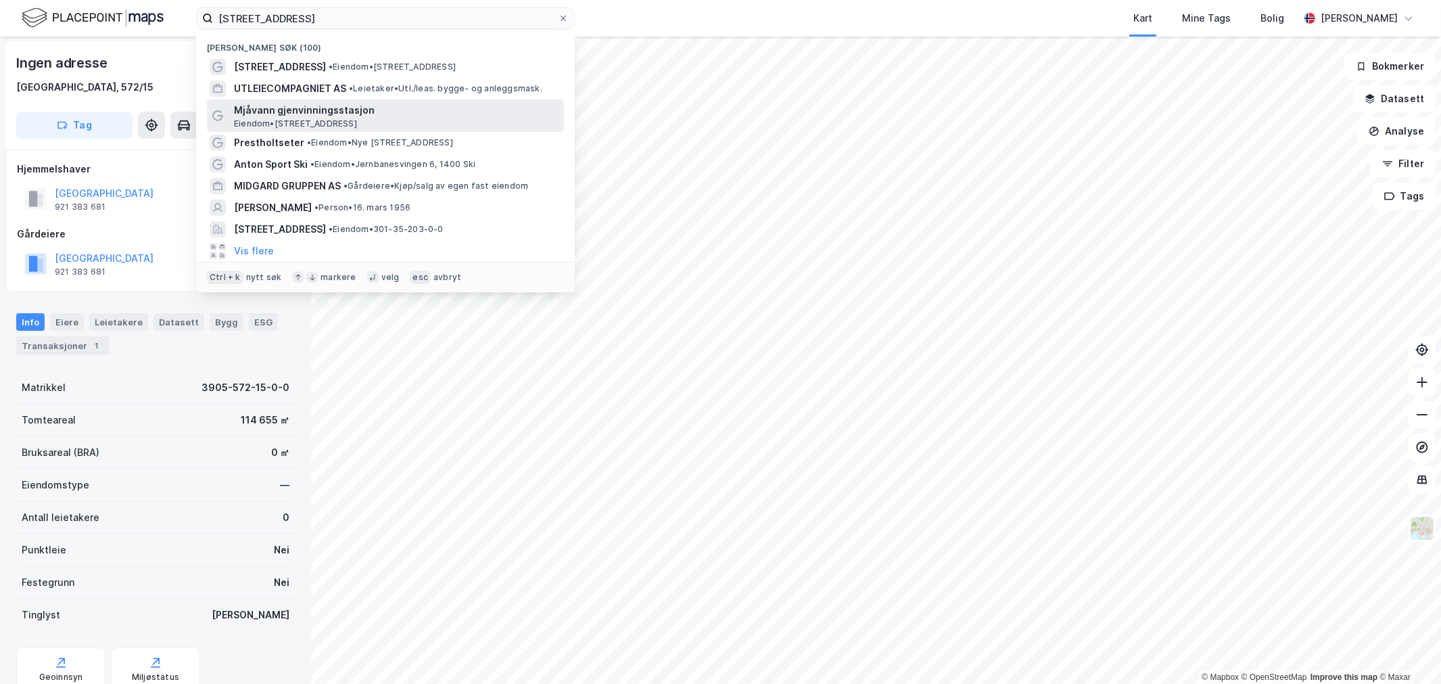
click at [284, 103] on span "Mjåvann gjenvinningsstasjon" at bounding box center [396, 110] width 325 height 16
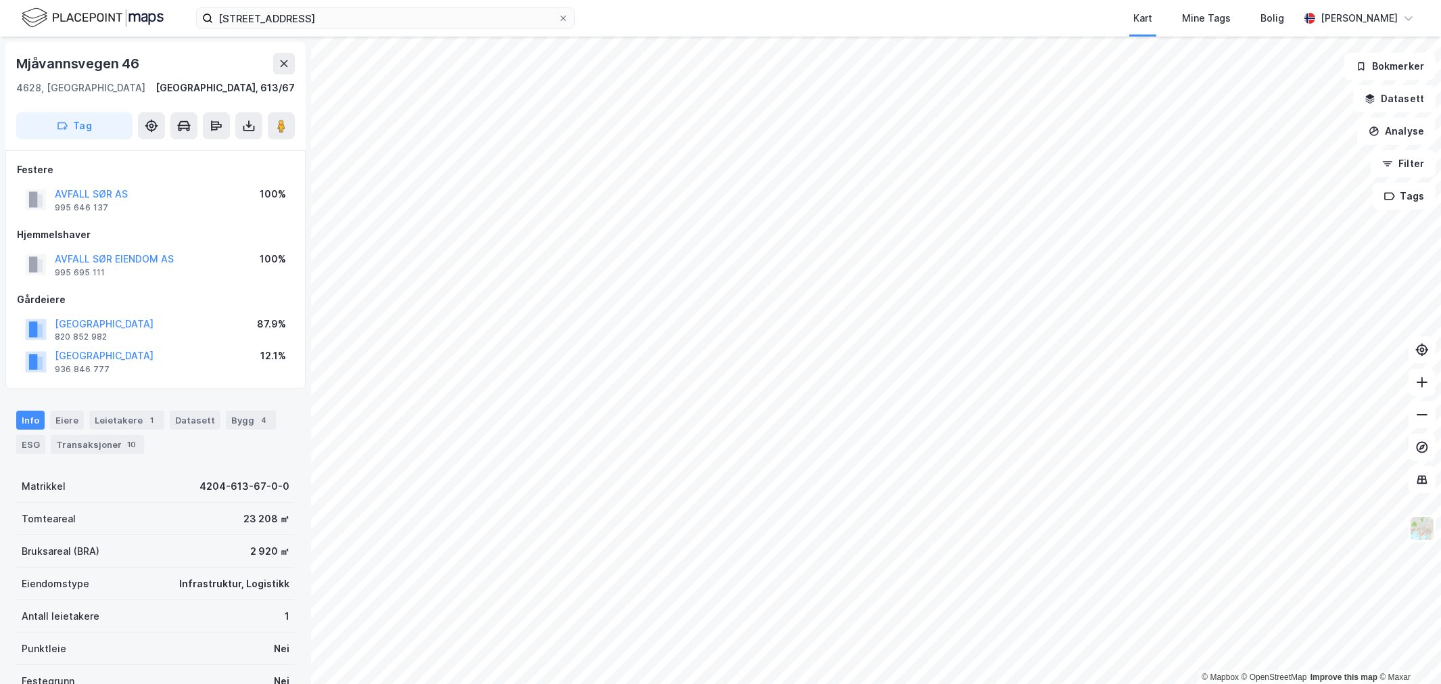
scroll to position [1, 0]
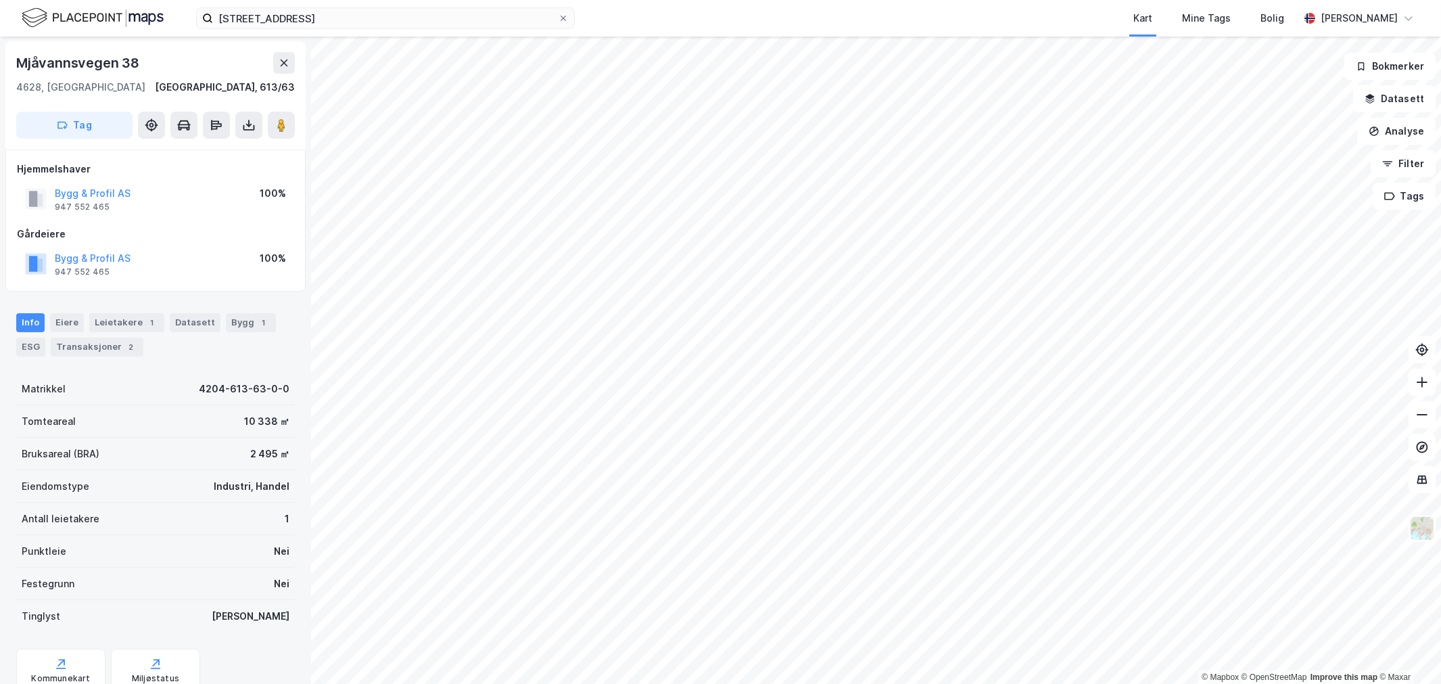
scroll to position [1, 0]
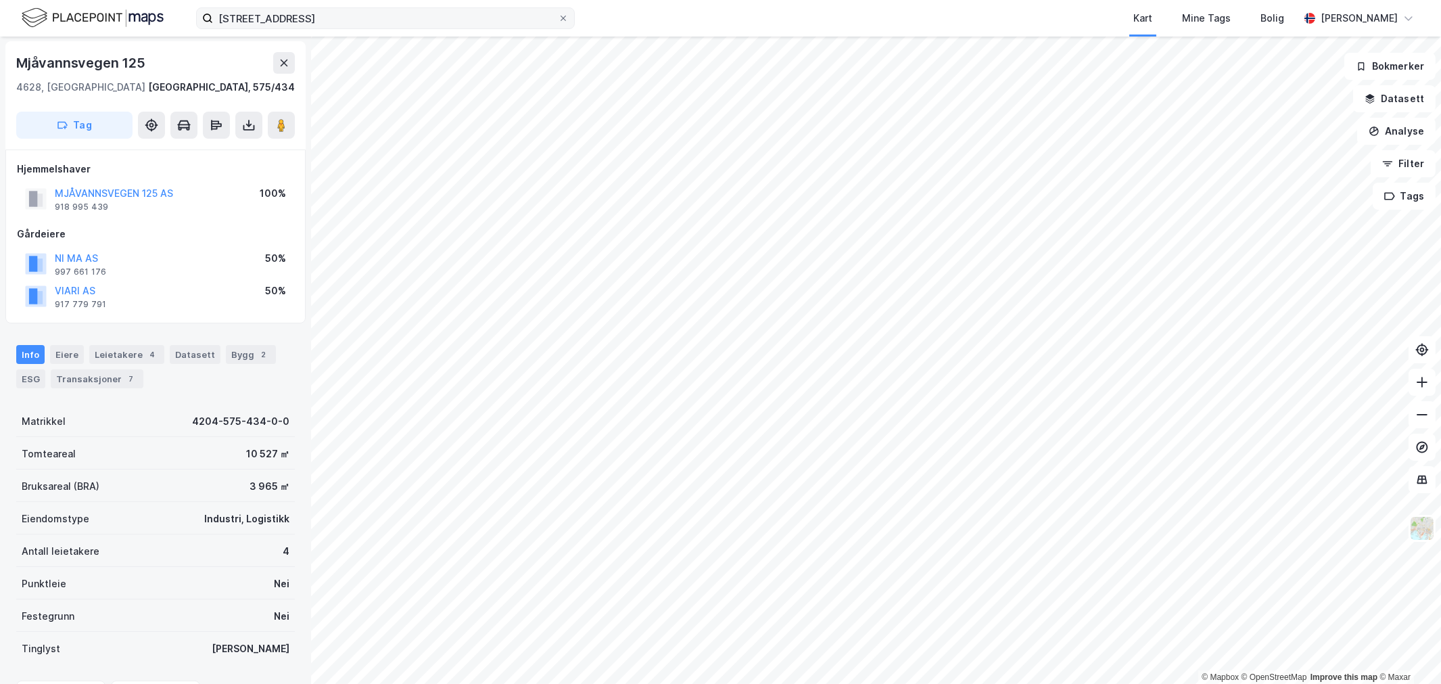
scroll to position [1, 0]
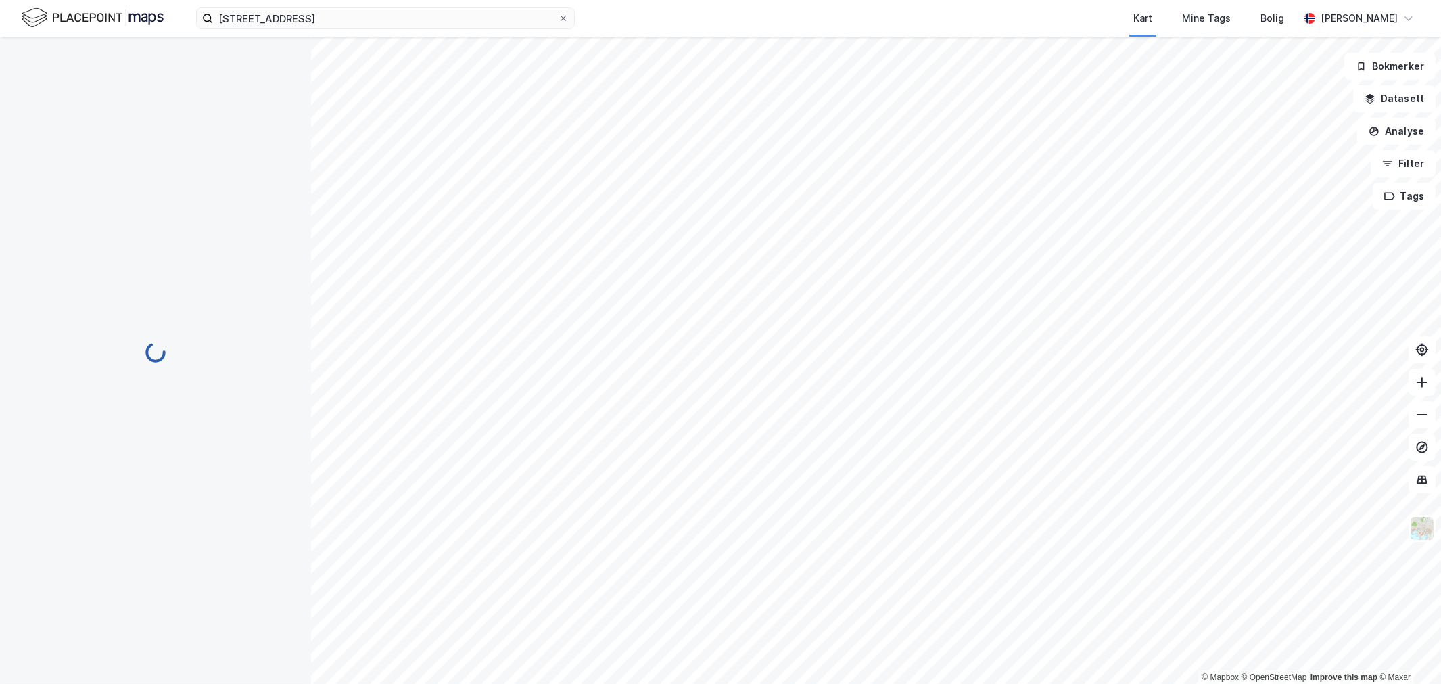
scroll to position [1, 0]
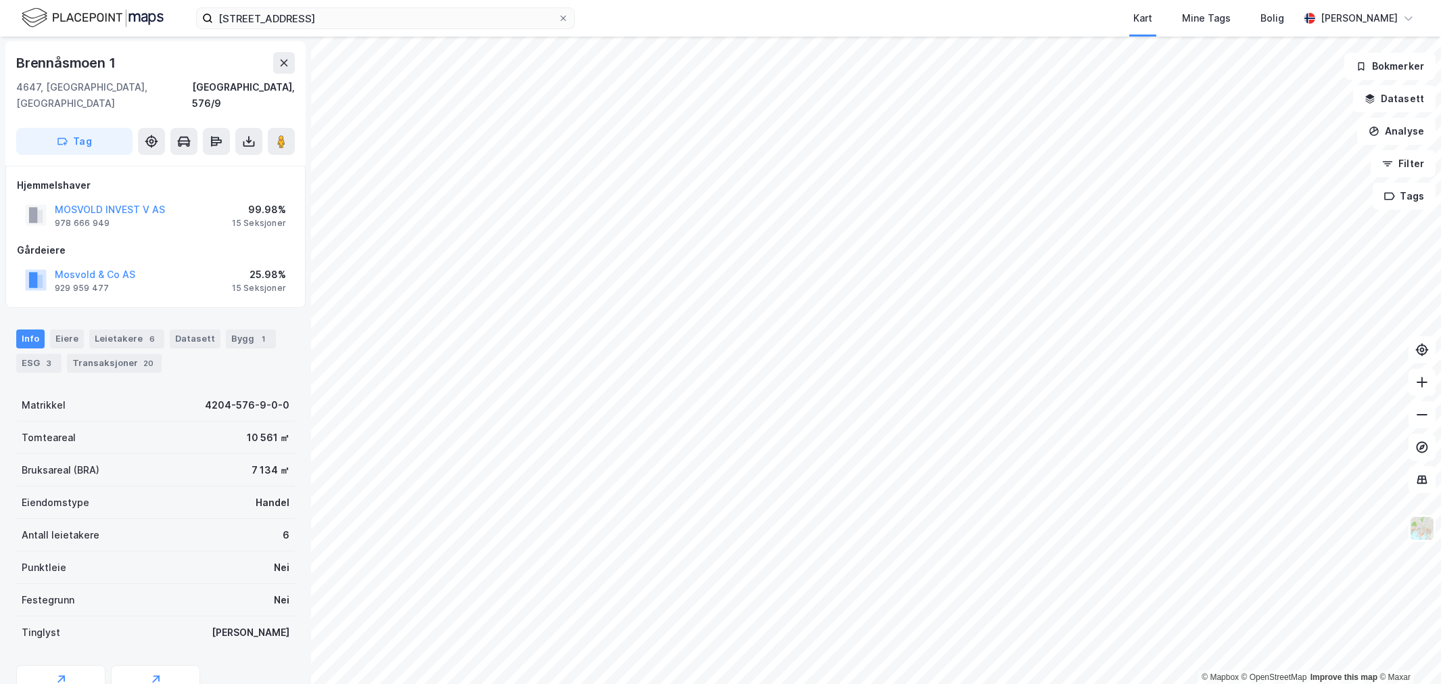
scroll to position [1, 0]
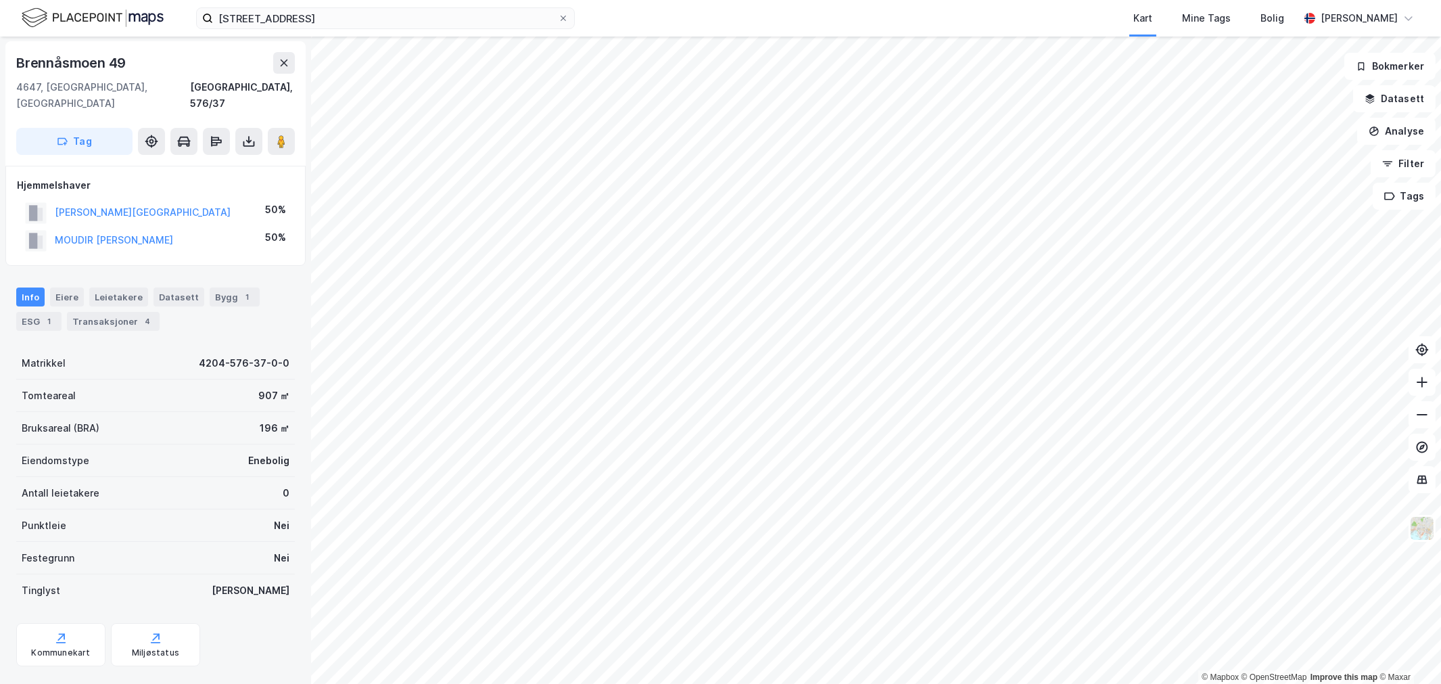
scroll to position [1, 0]
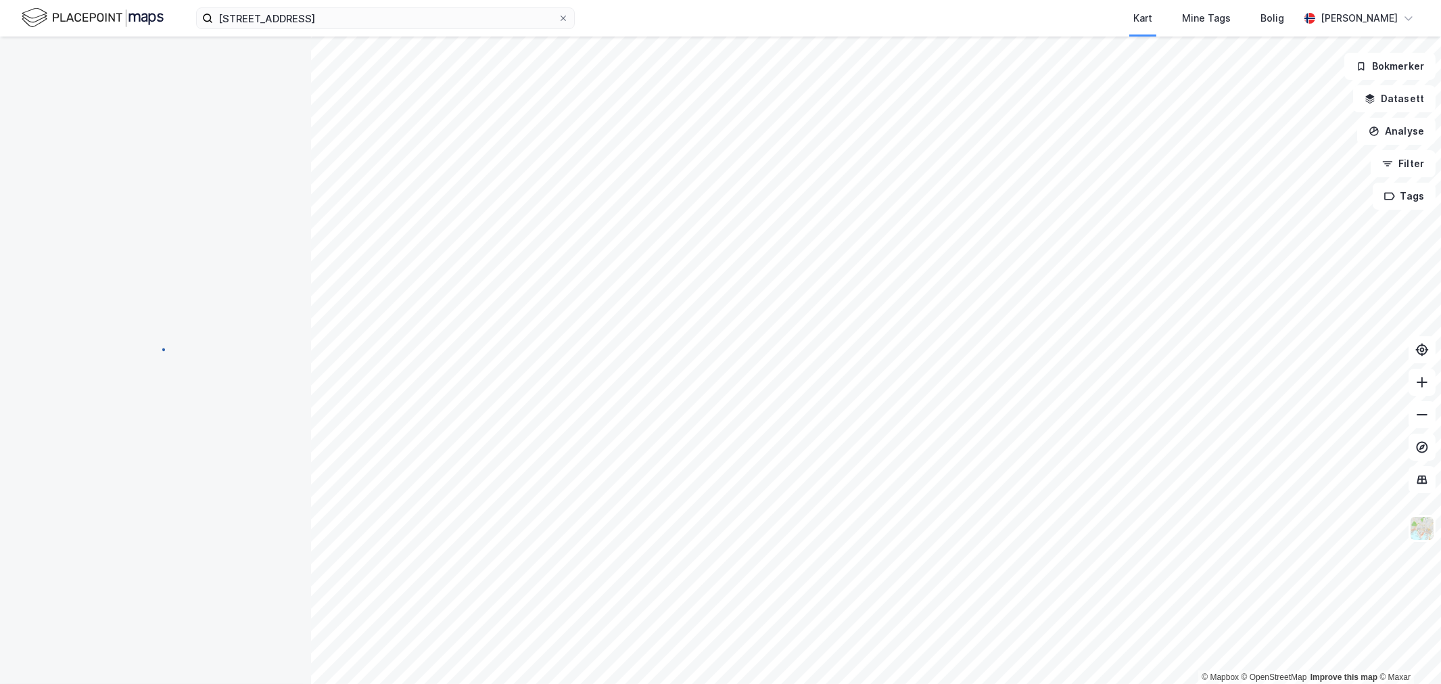
scroll to position [1, 0]
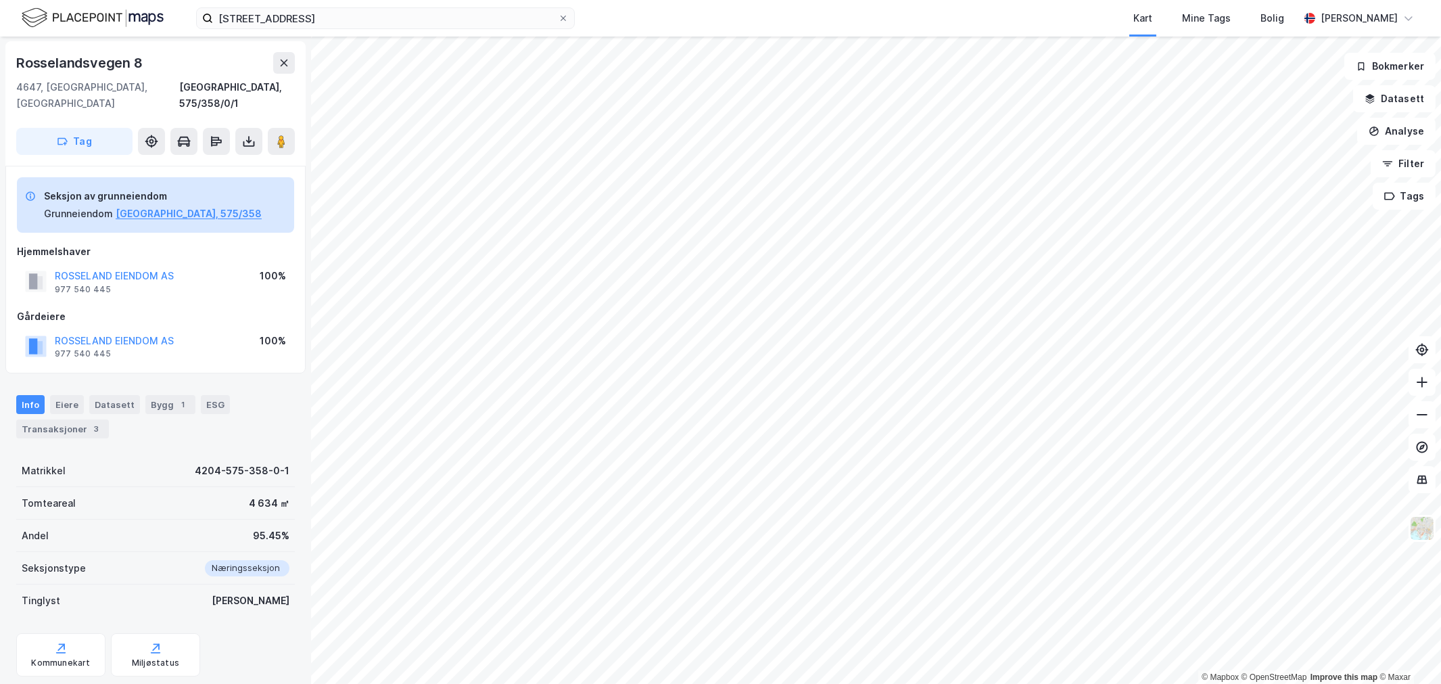
scroll to position [1, 0]
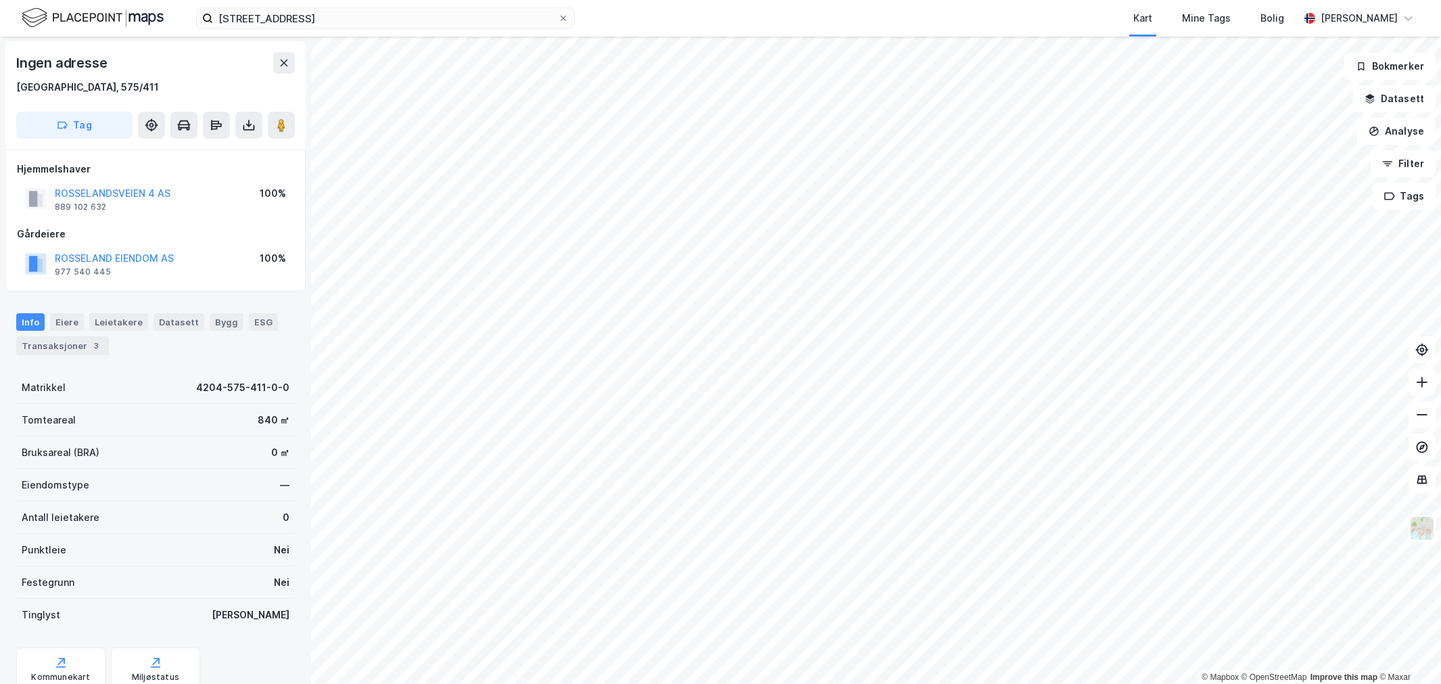
scroll to position [1, 0]
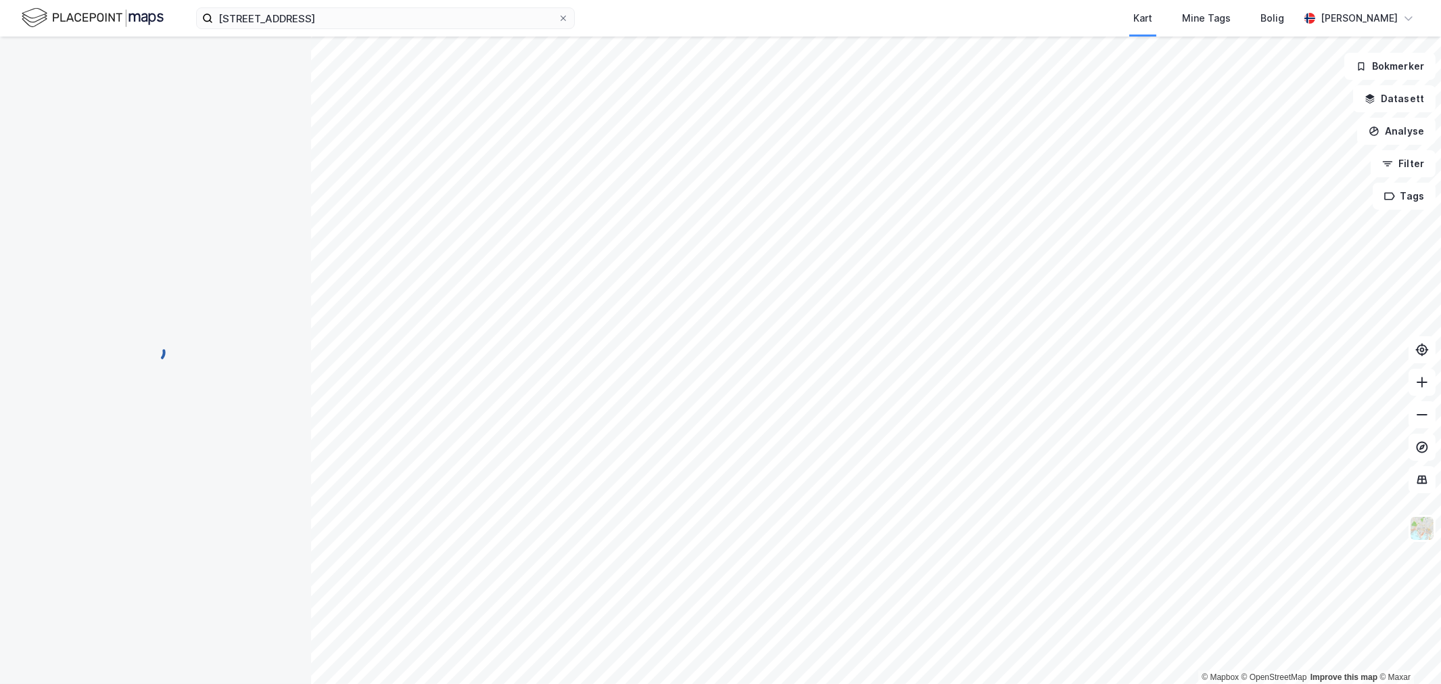
scroll to position [1, 0]
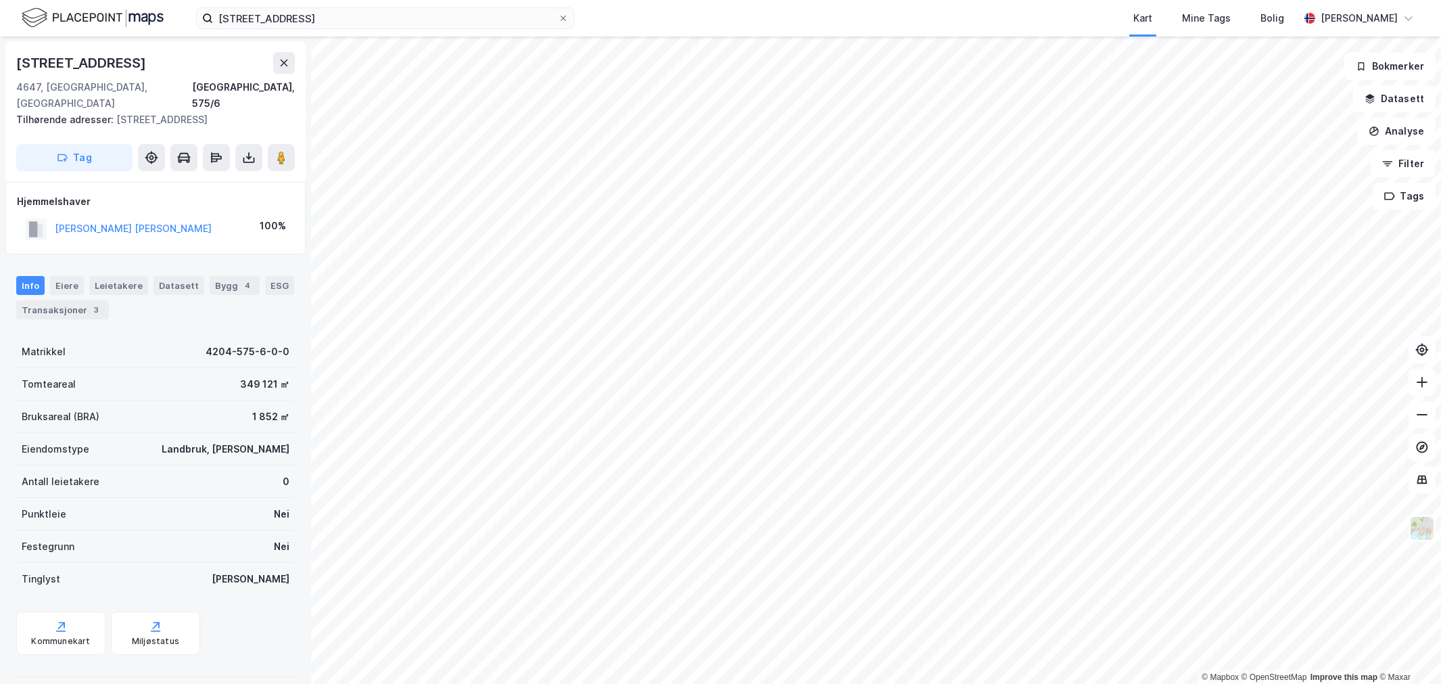
scroll to position [1, 0]
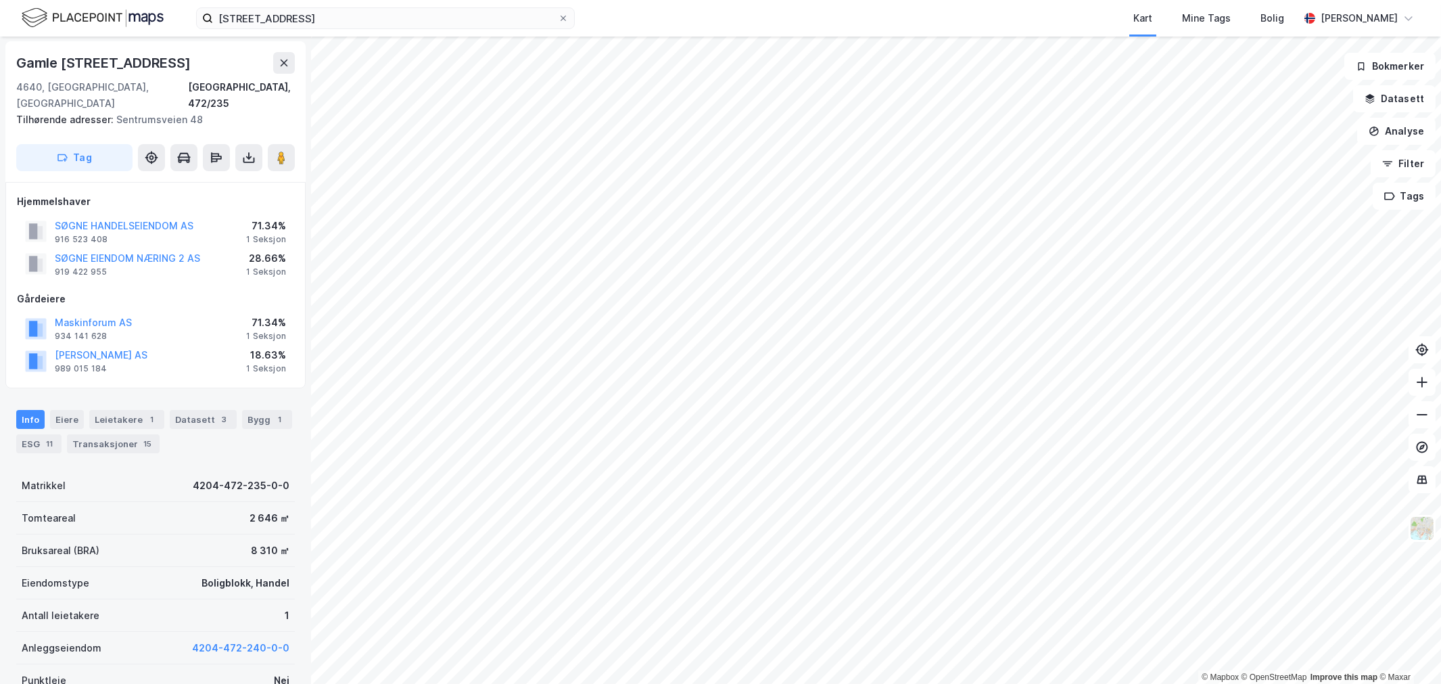
scroll to position [1, 0]
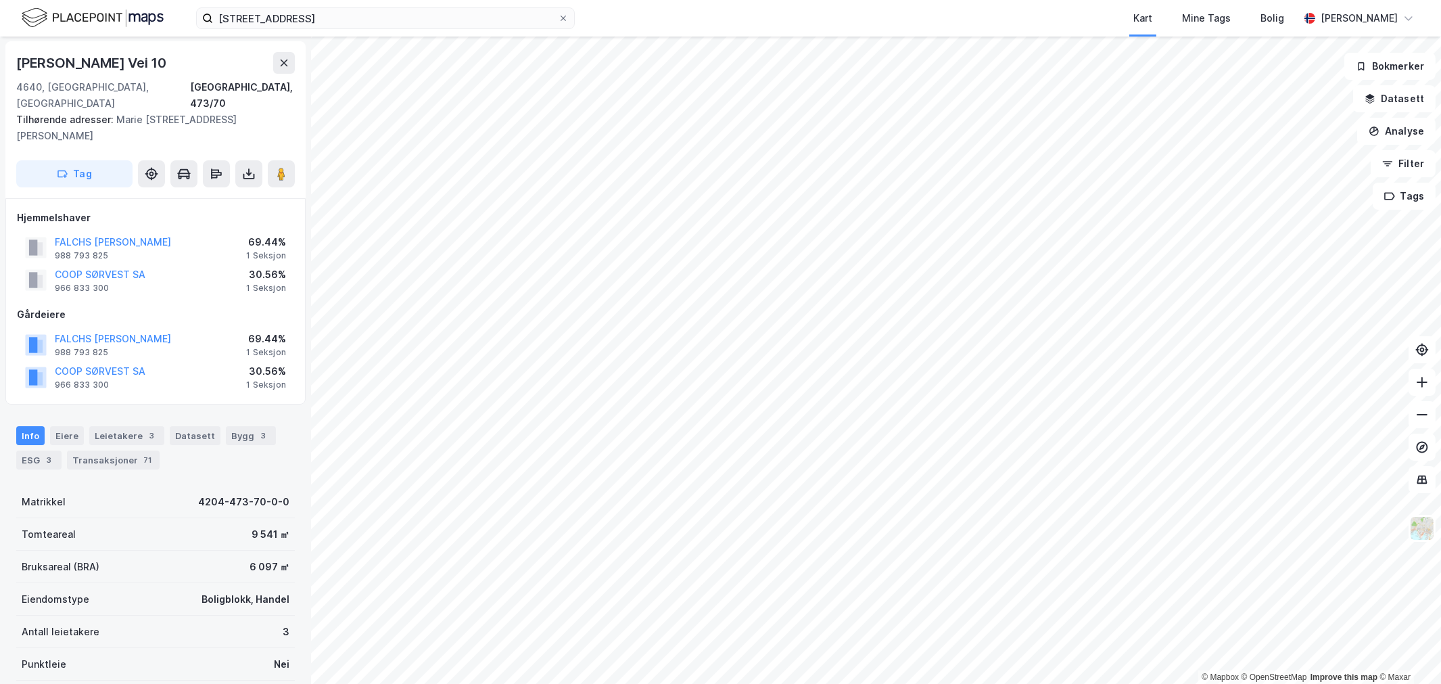
scroll to position [1, 0]
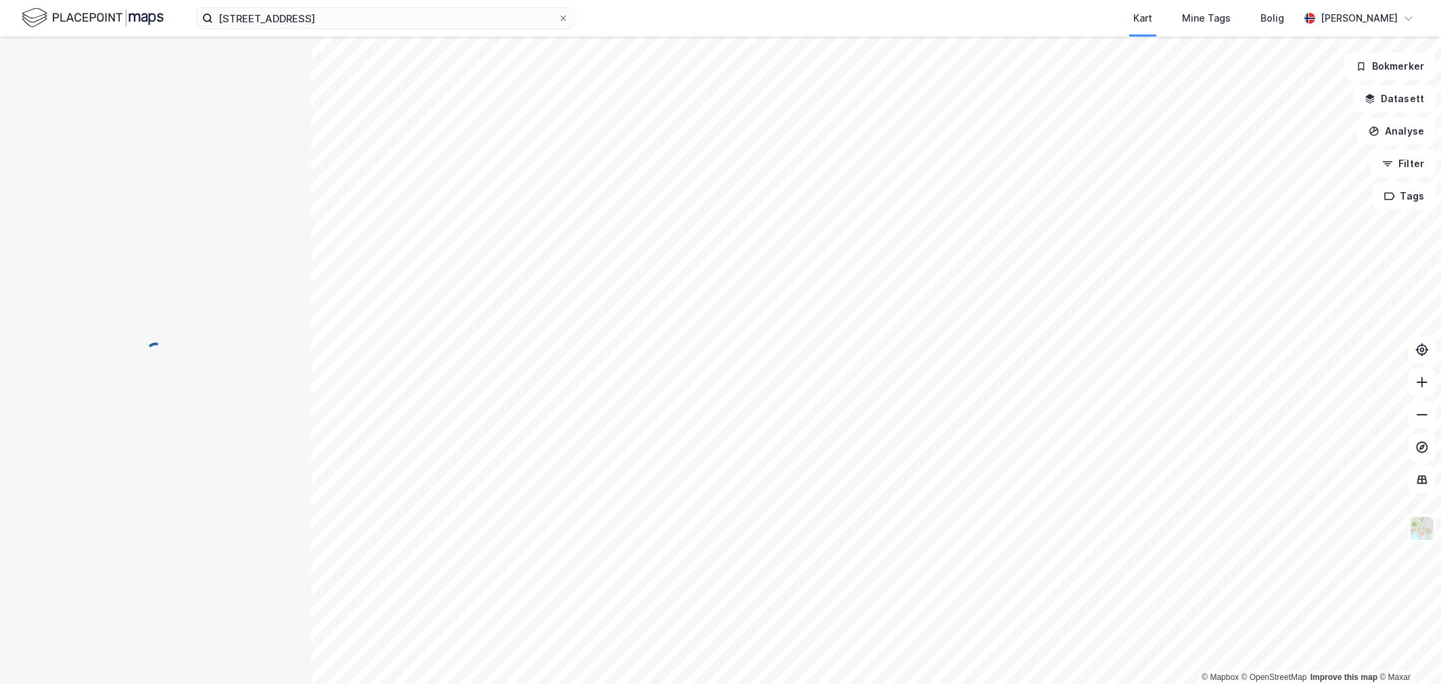
scroll to position [1, 0]
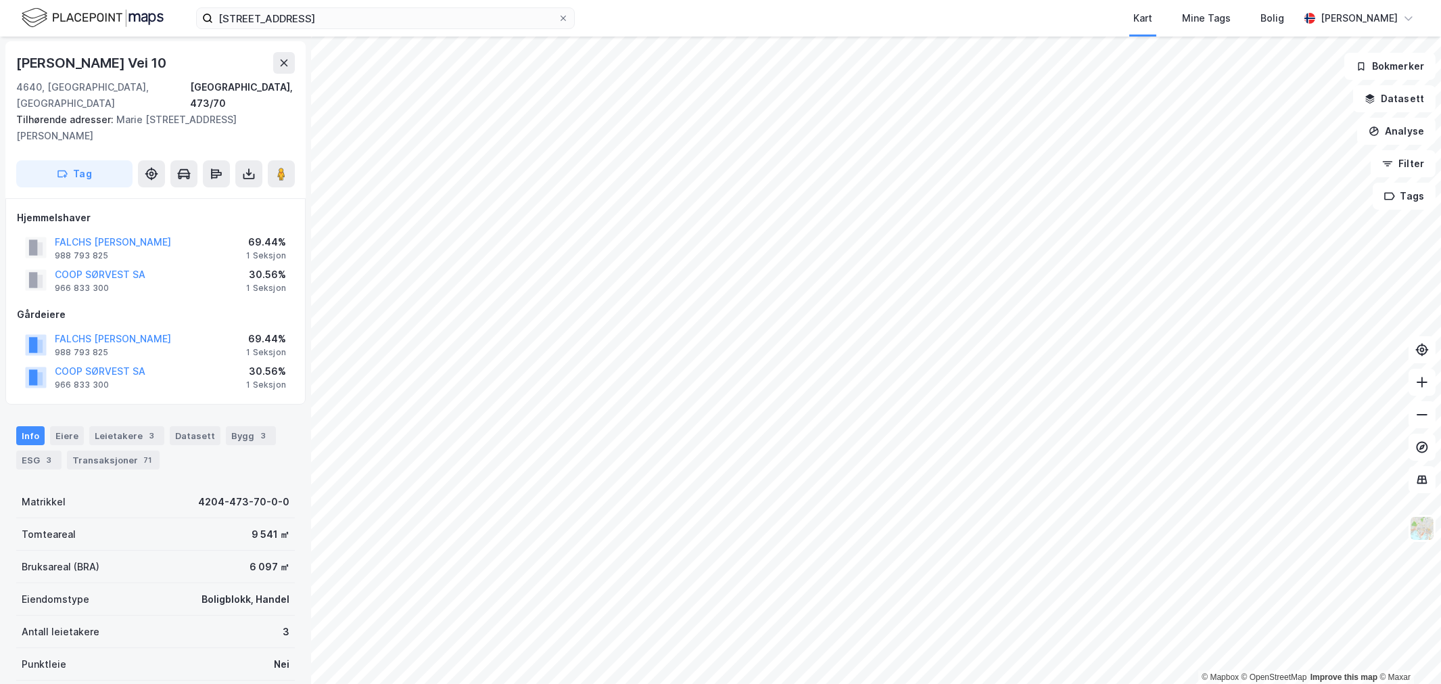
scroll to position [1, 0]
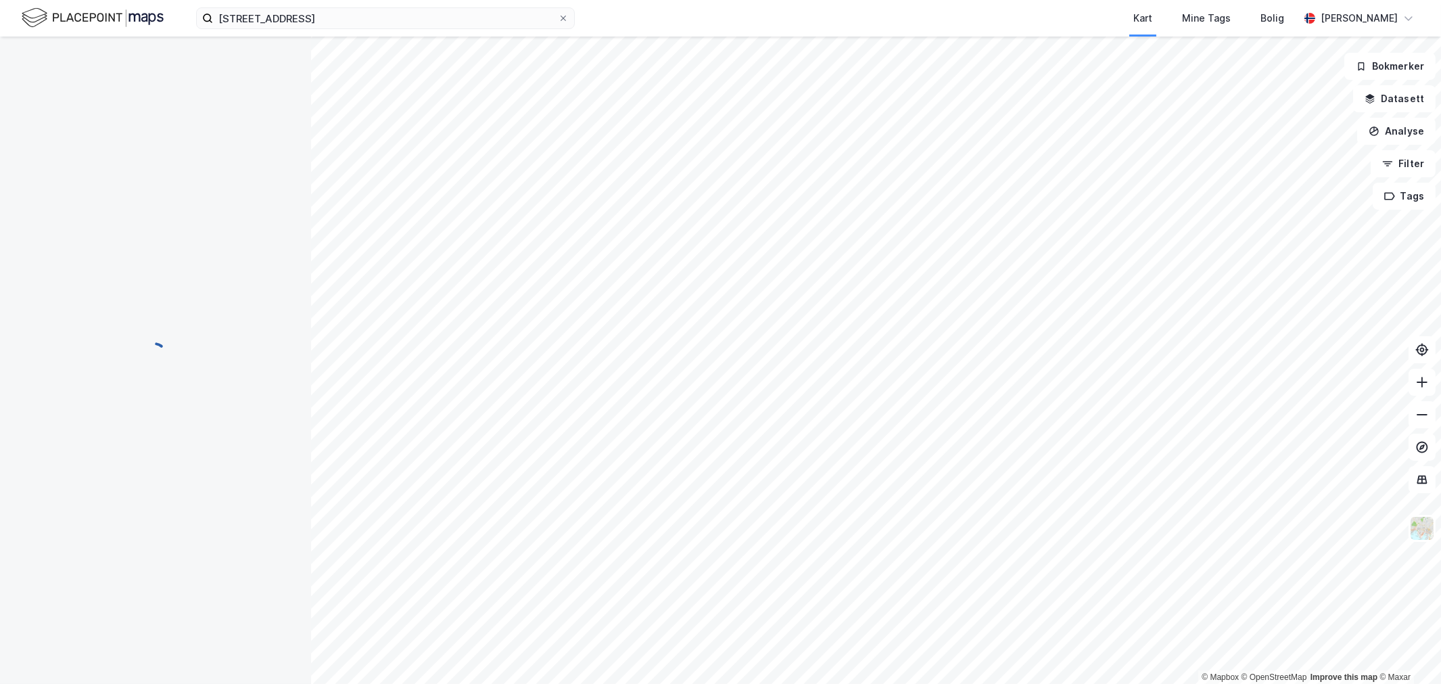
scroll to position [1, 0]
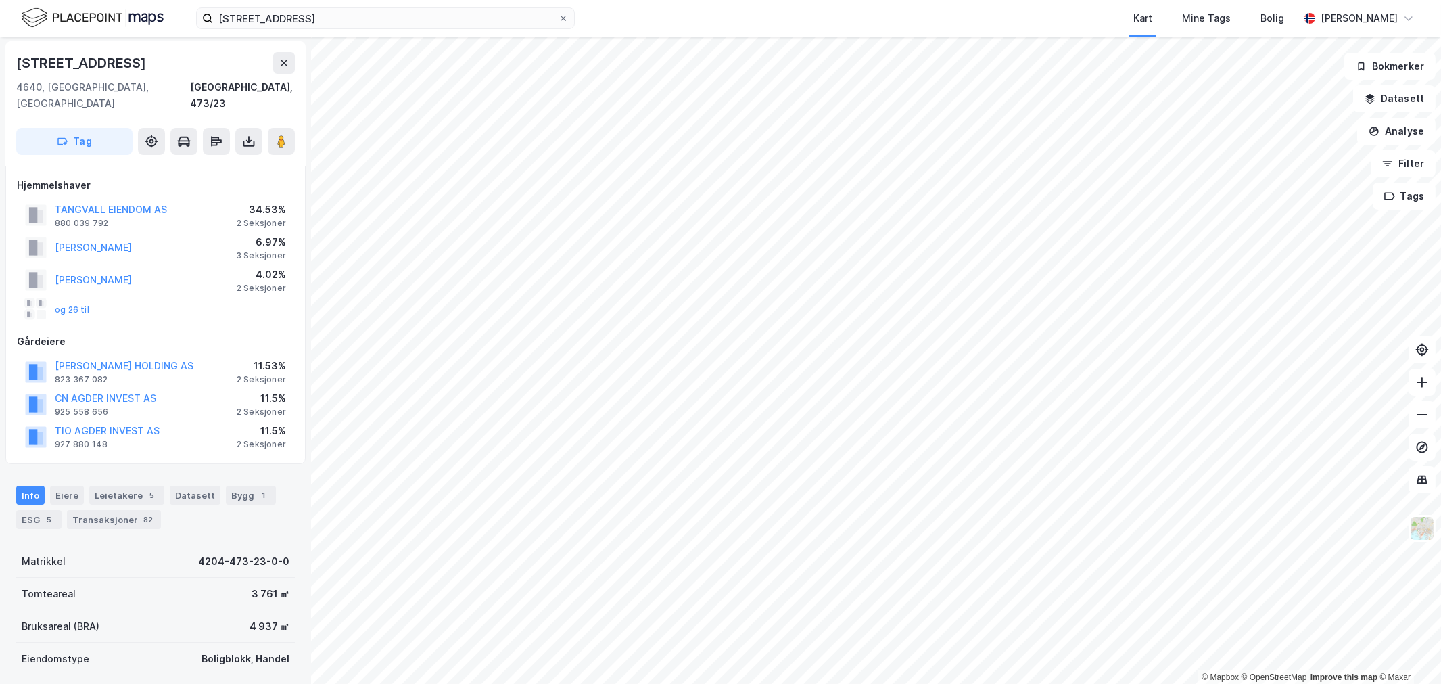
scroll to position [1, 0]
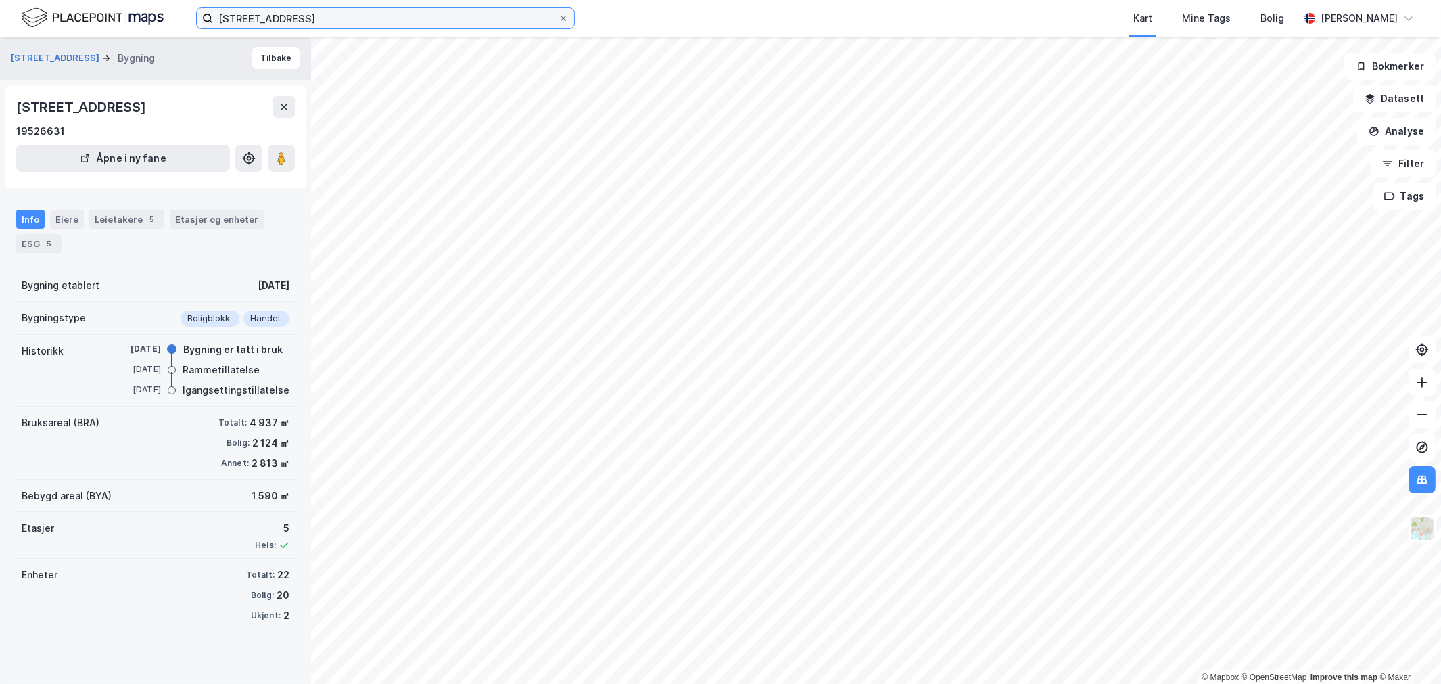
click at [225, 16] on input "[STREET_ADDRESS]" at bounding box center [385, 18] width 345 height 20
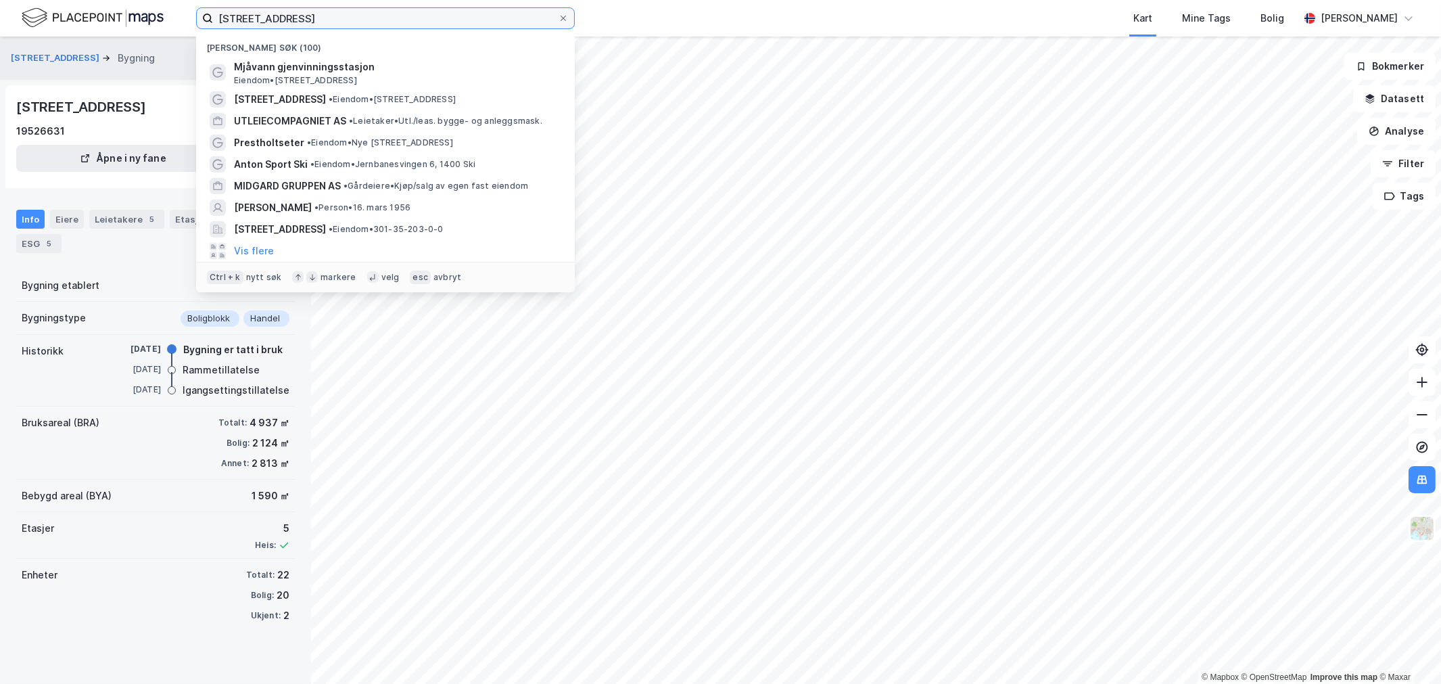
click at [225, 16] on input "[STREET_ADDRESS]" at bounding box center [385, 18] width 345 height 20
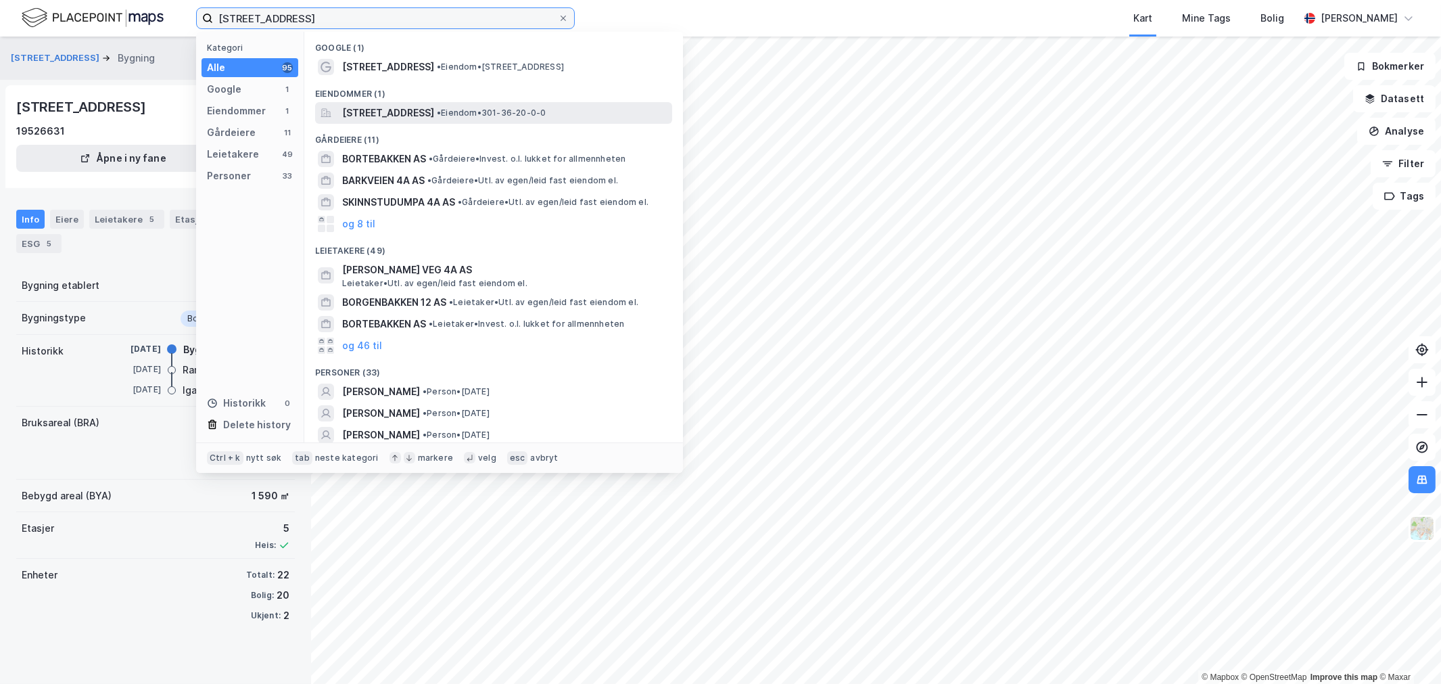
type input "[STREET_ADDRESS]"
click at [394, 105] on span "[STREET_ADDRESS]" at bounding box center [388, 113] width 92 height 16
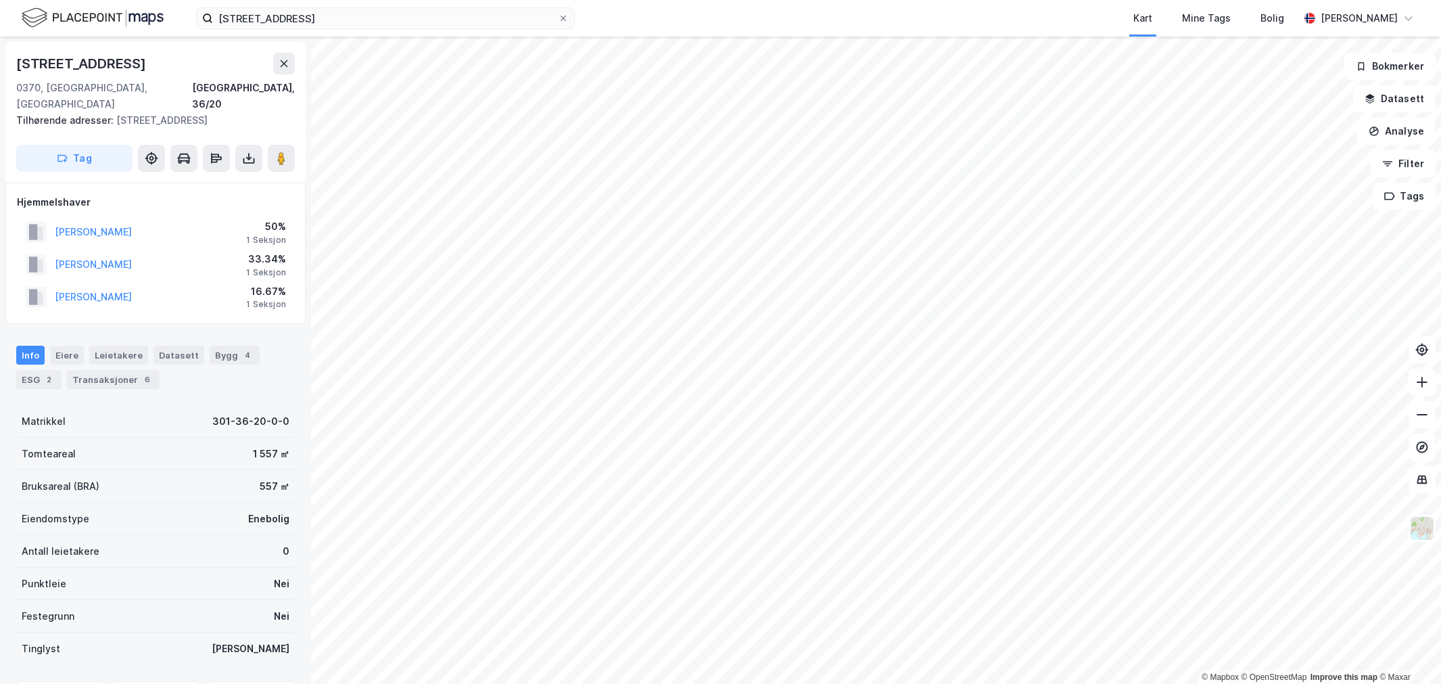
scroll to position [1, 0]
